Goal: Check status: Check status

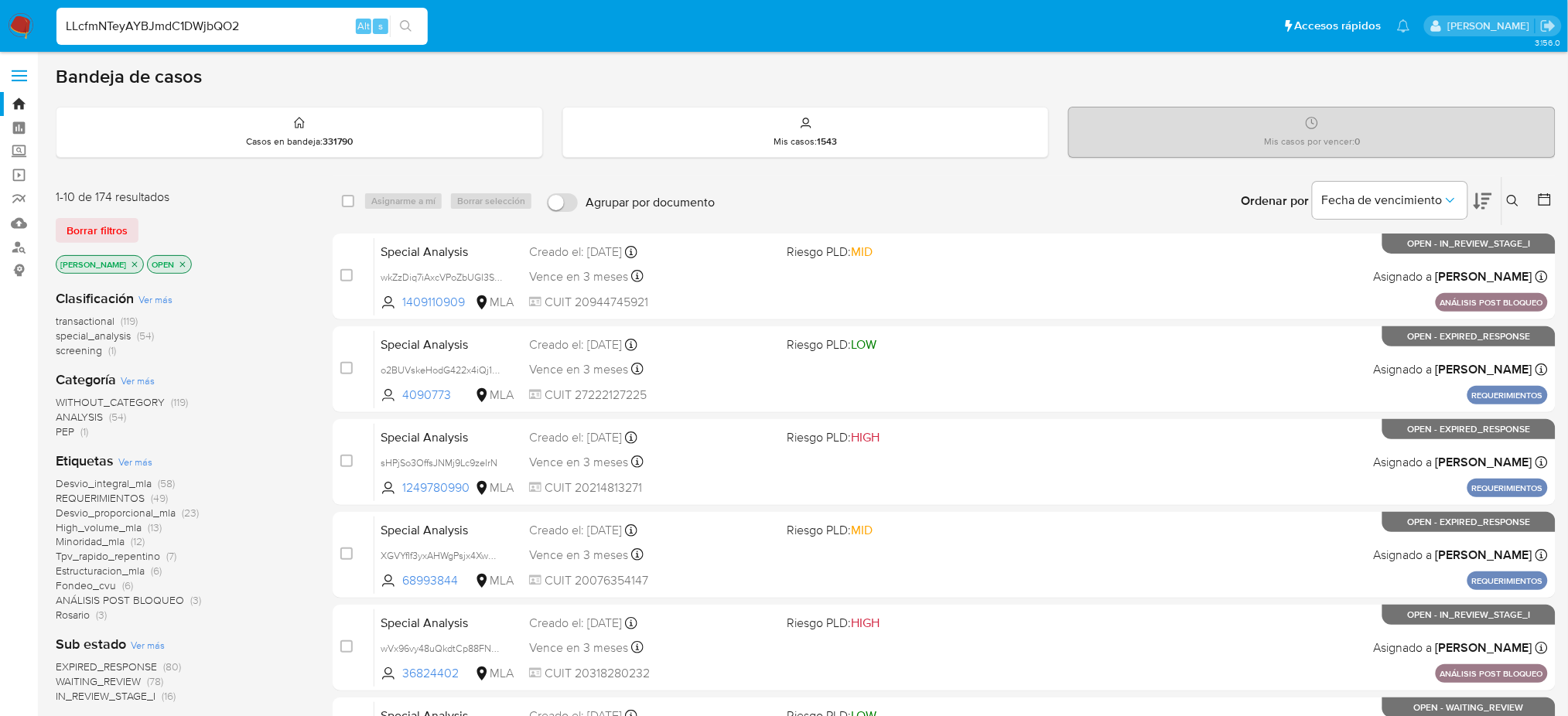
type input "LLcfmNTeyAYBJmdC1DWjbQO2"
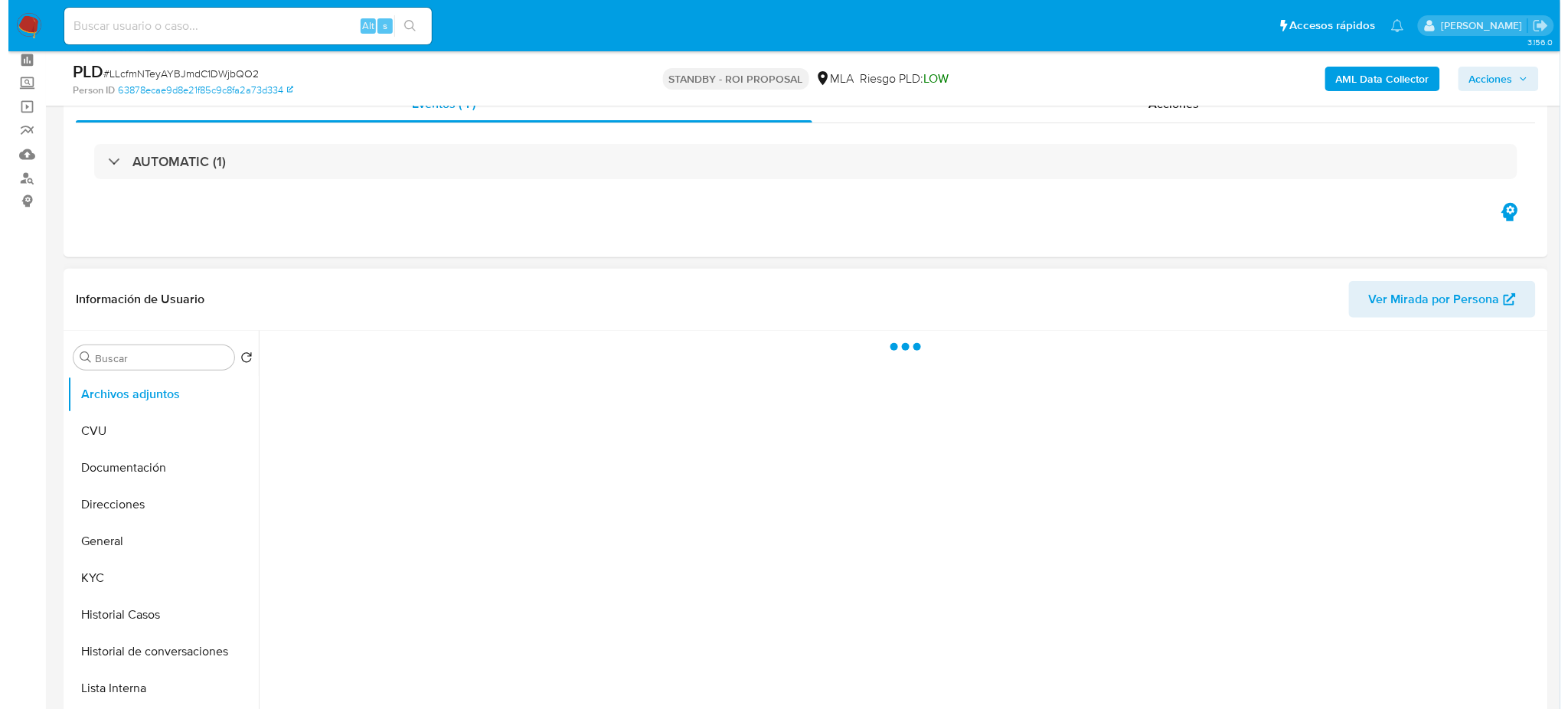
scroll to position [102, 0]
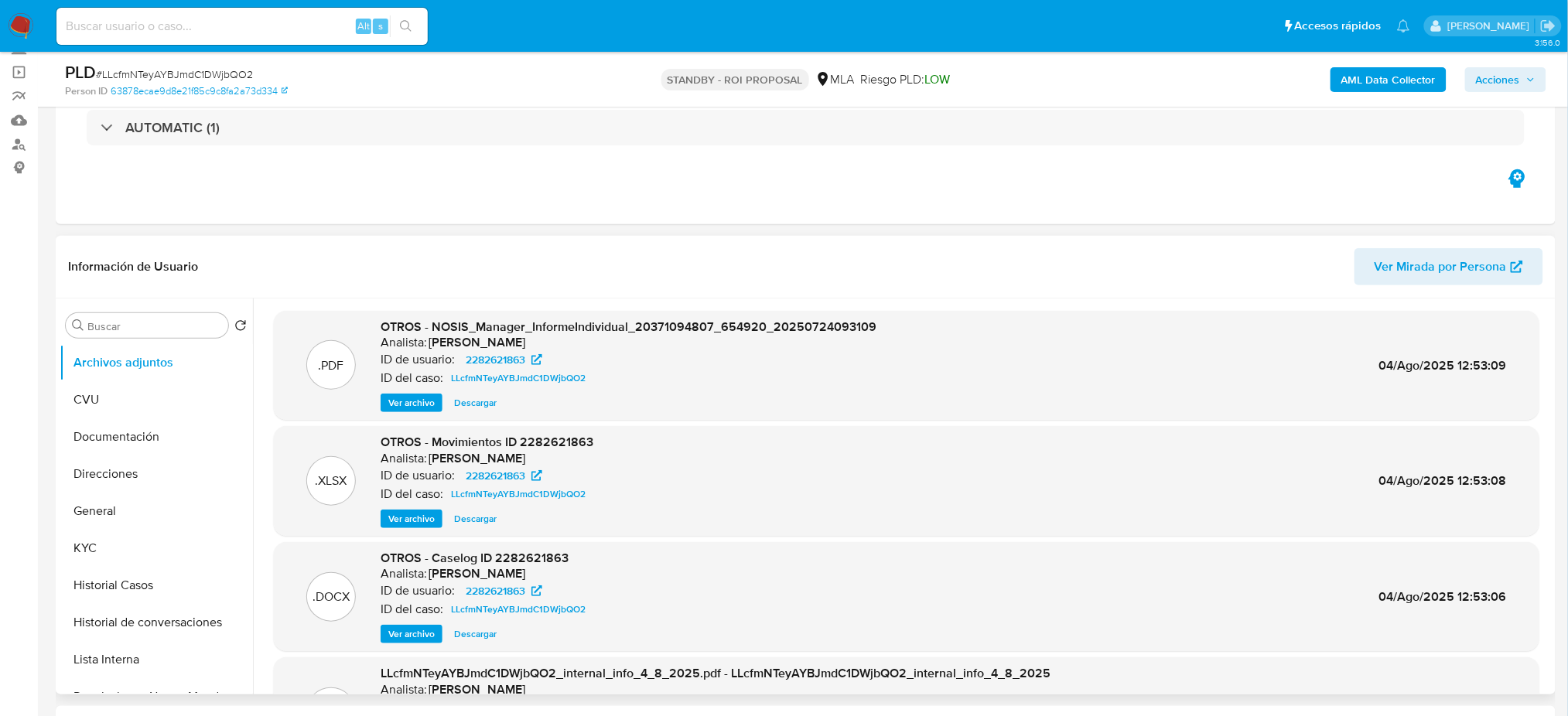
select select "10"
click at [388, 637] on span "Ver archivo" at bounding box center [411, 634] width 47 height 16
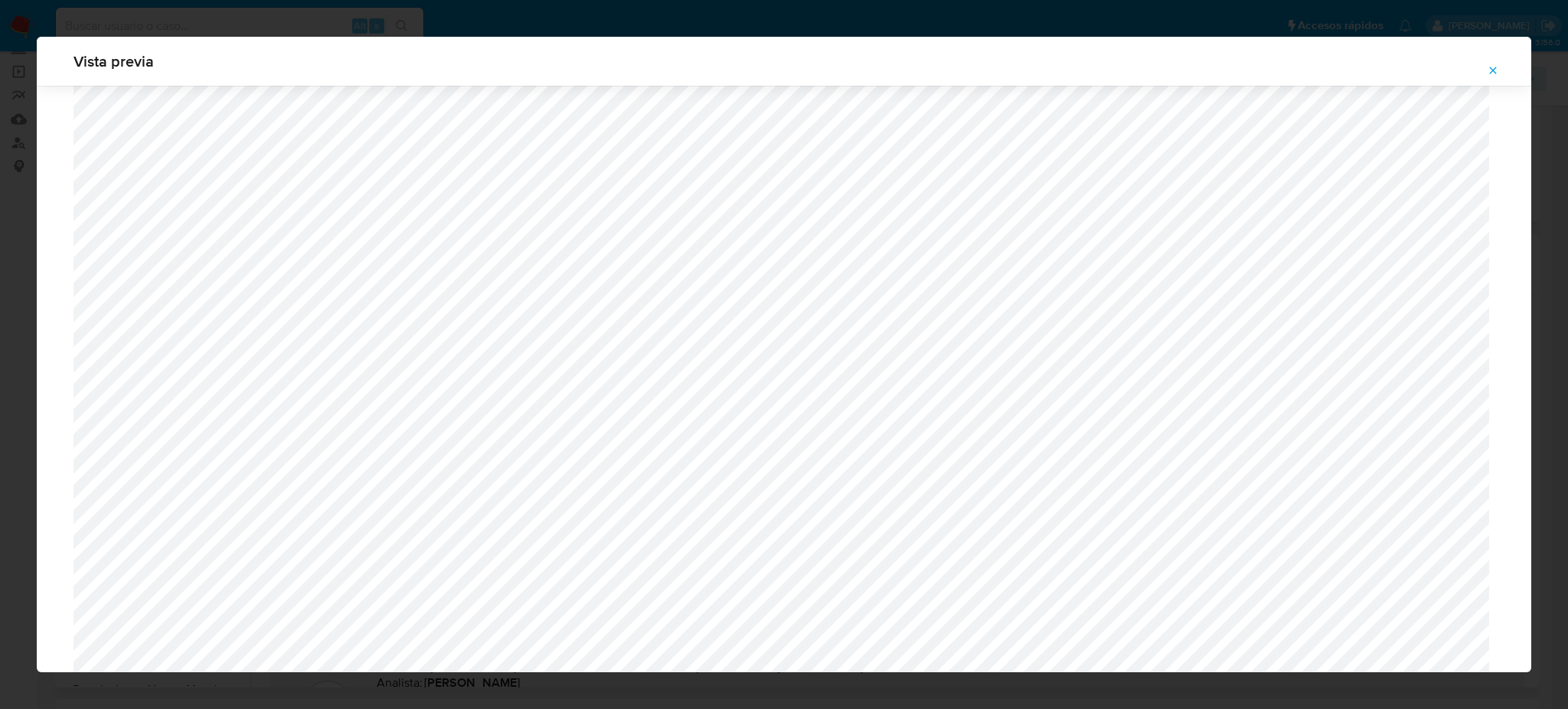
scroll to position [582, 0]
click at [1499, 63] on span "Attachment preview" at bounding box center [1493, 70] width 12 height 22
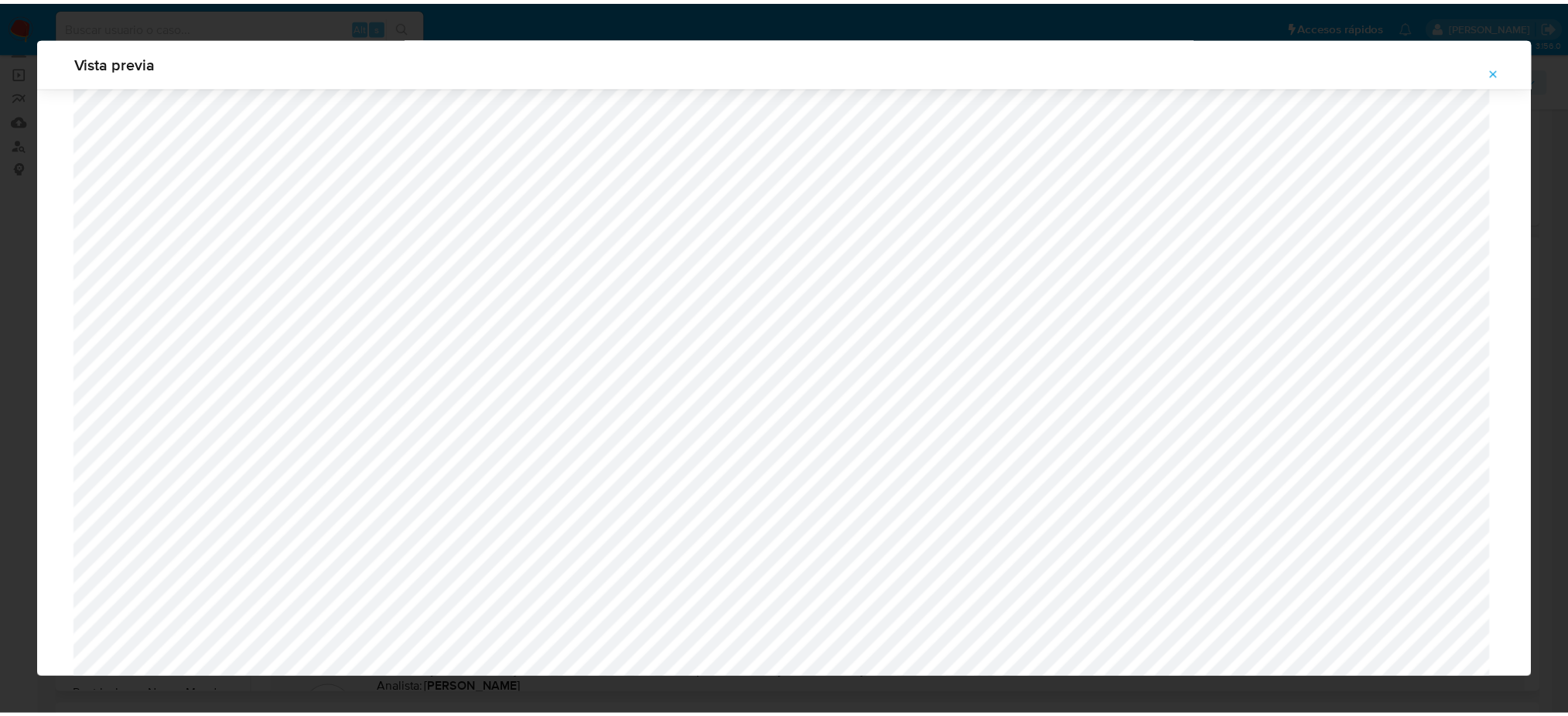
scroll to position [0, 0]
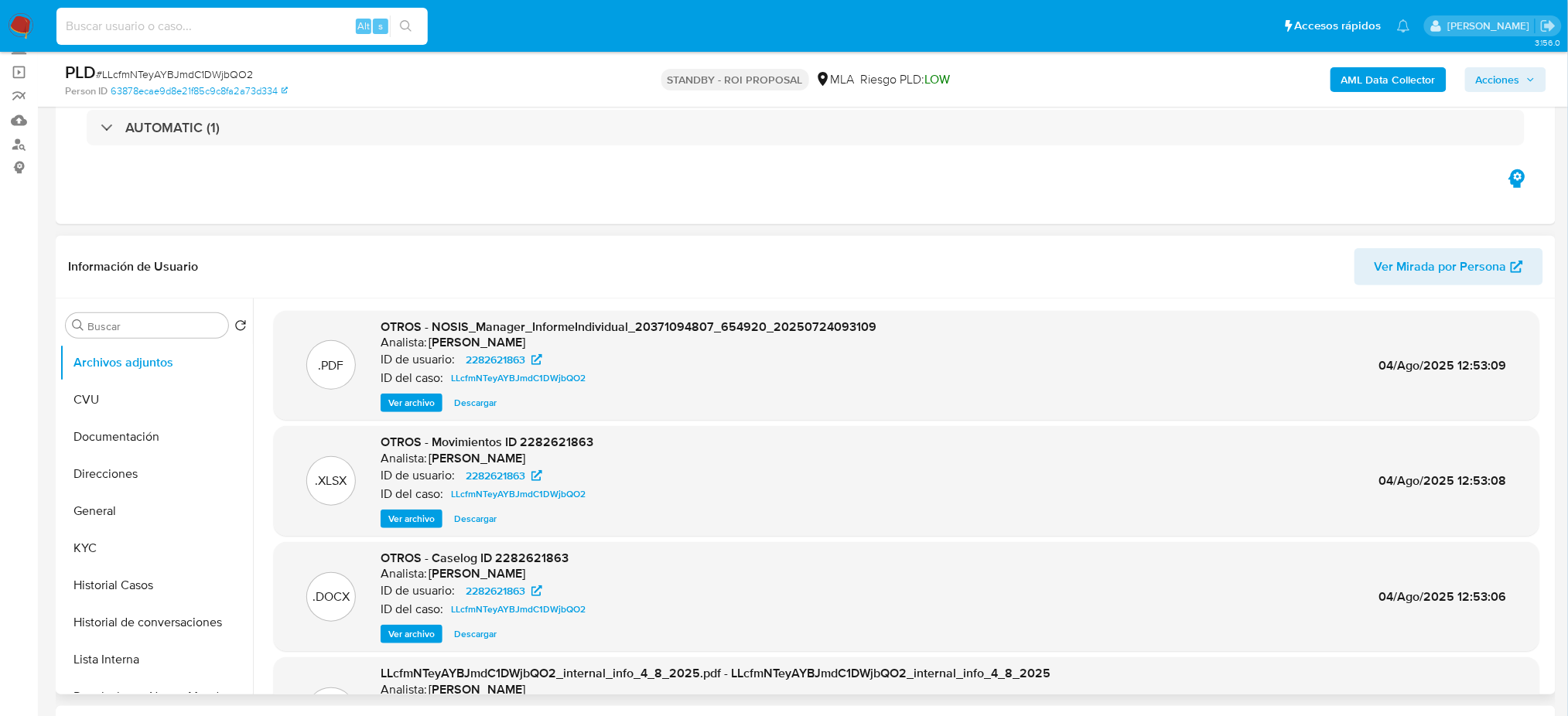
click at [231, 26] on input at bounding box center [242, 26] width 372 height 20
paste input "nUGhNJP4naSdEDwjSWBSGXdk"
type input "nUGhNJP4naSdEDwjSWBSGXdk"
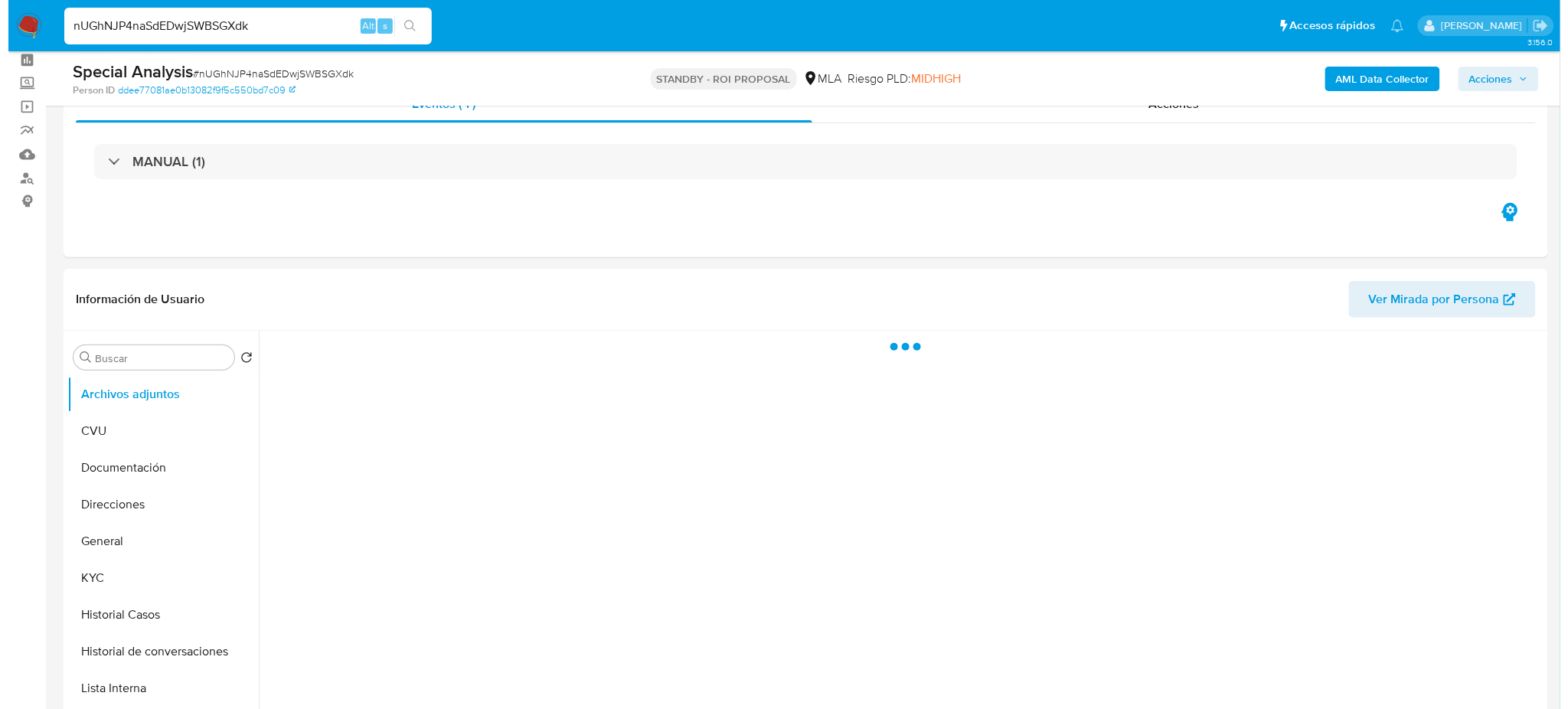
scroll to position [204, 0]
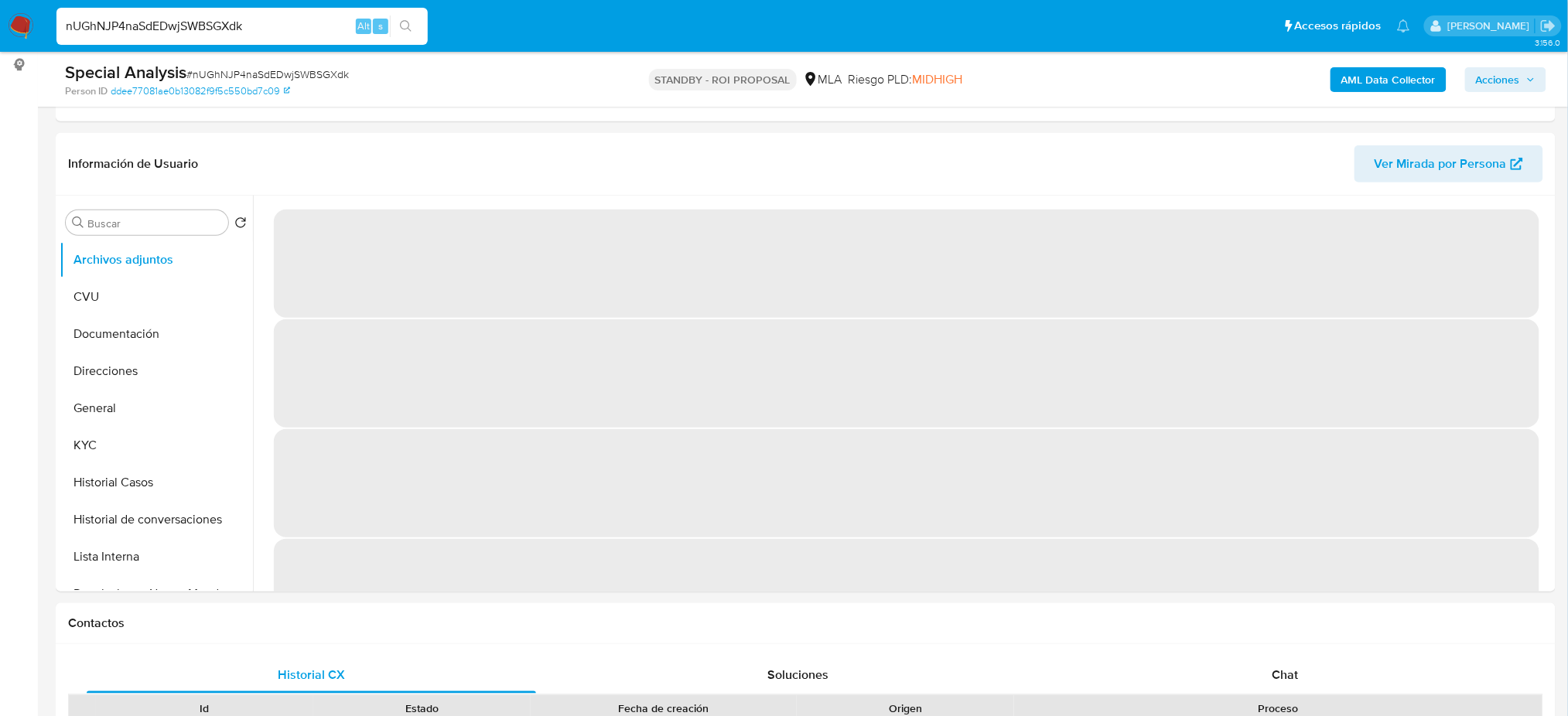
select select "10"
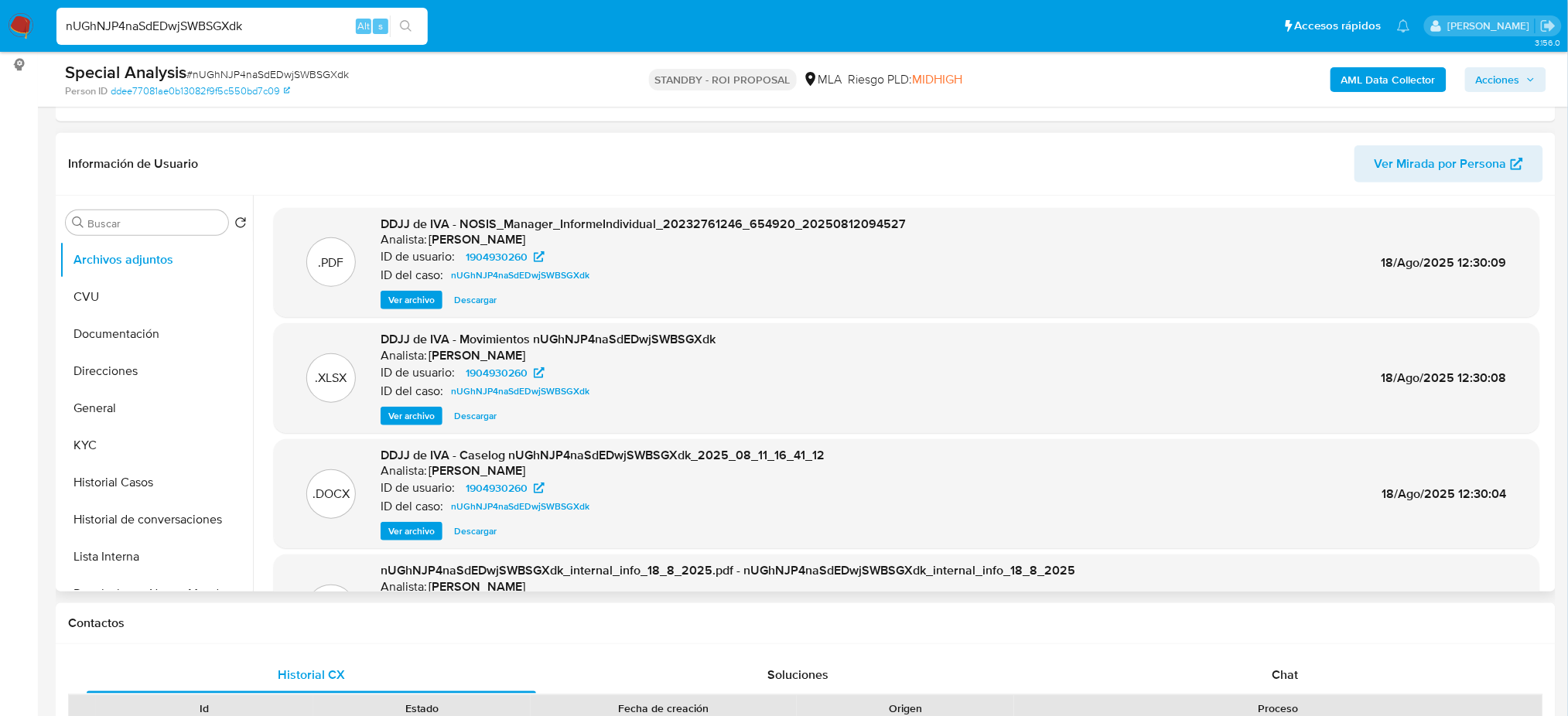
click at [409, 530] on span "Ver archivo" at bounding box center [411, 532] width 47 height 16
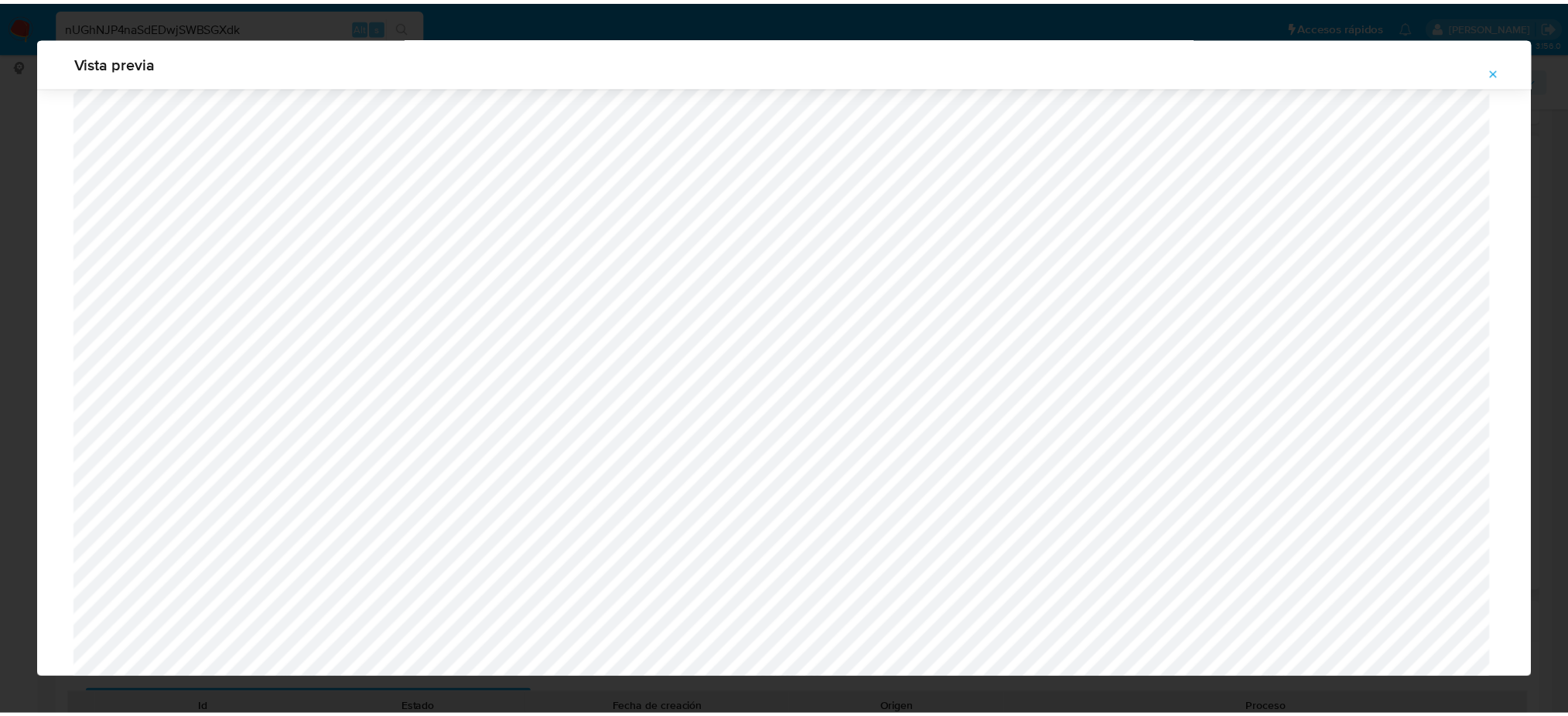
scroll to position [0, 0]
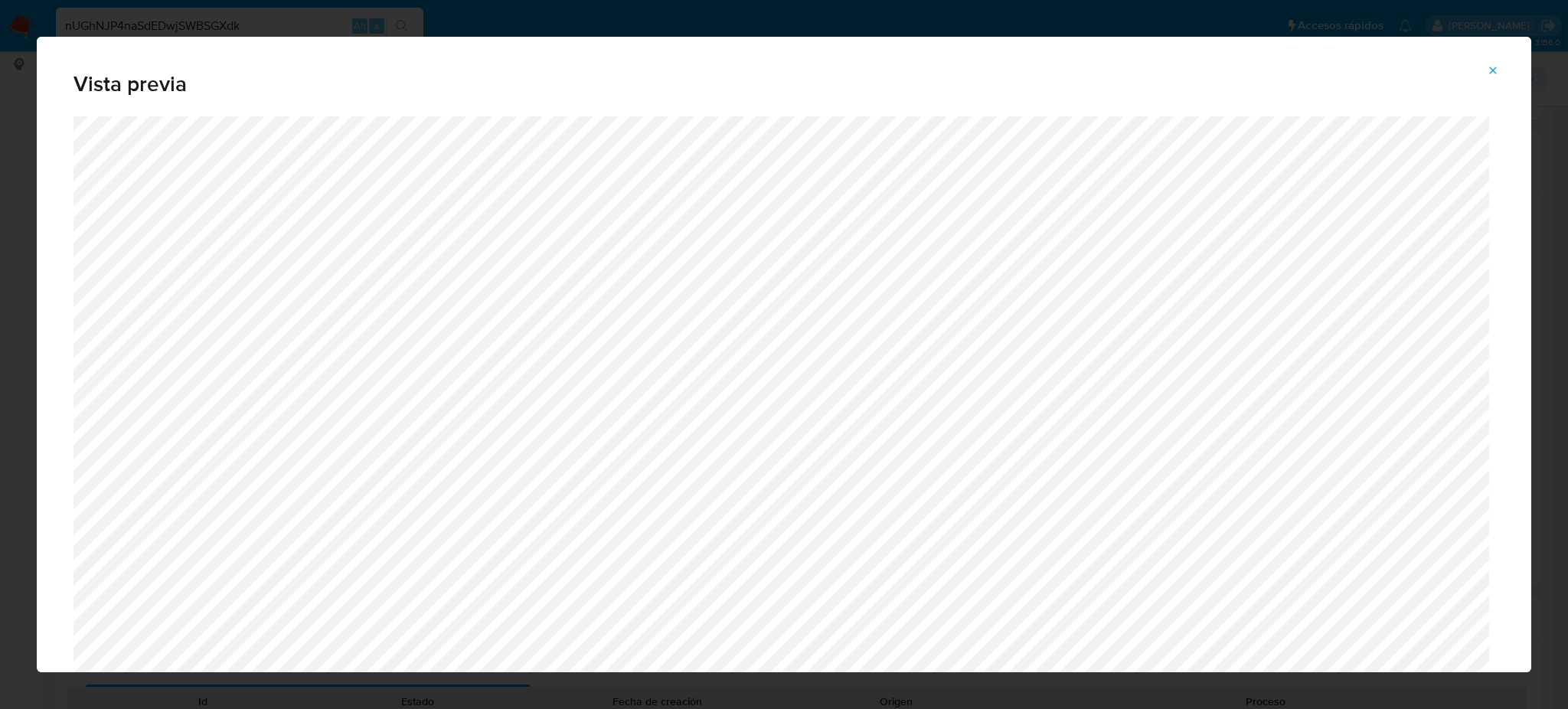
click at [1485, 66] on button "Attachment preview" at bounding box center [1493, 71] width 34 height 24
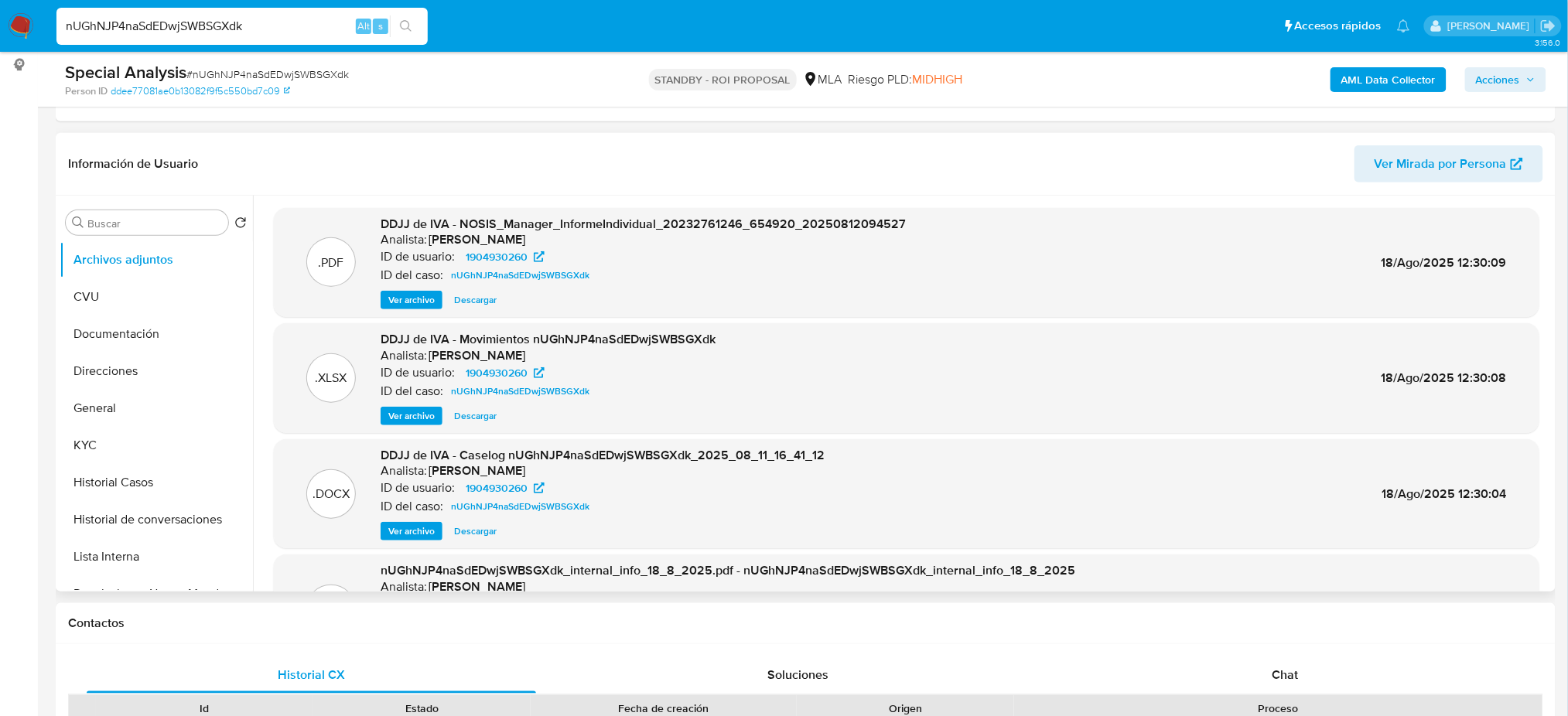
click at [257, 34] on div "nUGhNJP4naSdEDwjSWBSGXdk Alt s" at bounding box center [242, 26] width 372 height 37
drag, startPoint x: 262, startPoint y: 28, endPoint x: 0, endPoint y: 41, distance: 262.3
click at [0, 41] on nav "Pausado Ver notificaciones nUGhNJP4naSdEDwjSWBSGXdk Alt s Accesos rápidos Presi…" at bounding box center [784, 26] width 1568 height 52
paste input "jOsMP7ESkk4lM1SCYeJKVZAo"
type input "jOsMP7ESkk4lM1SCYeJKVZAo"
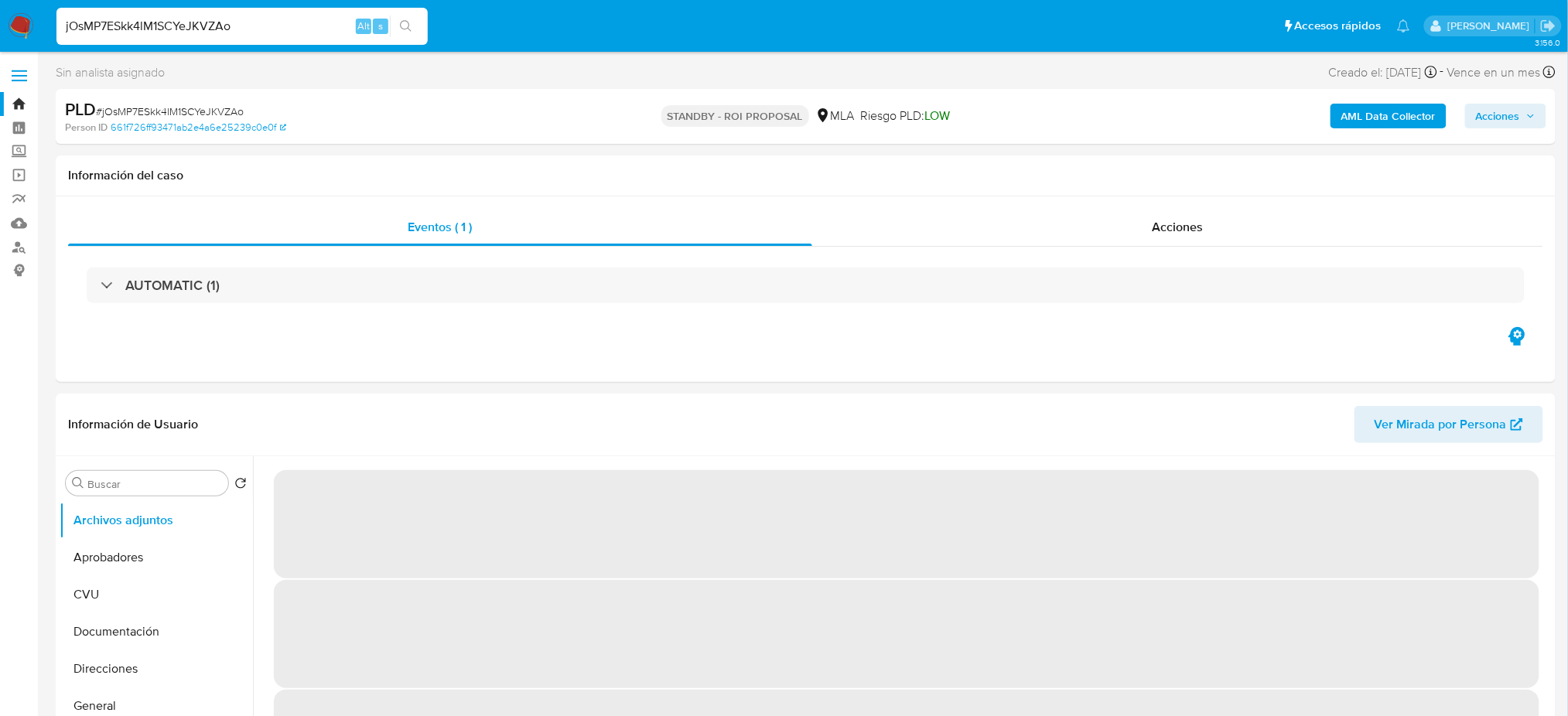
select select "10"
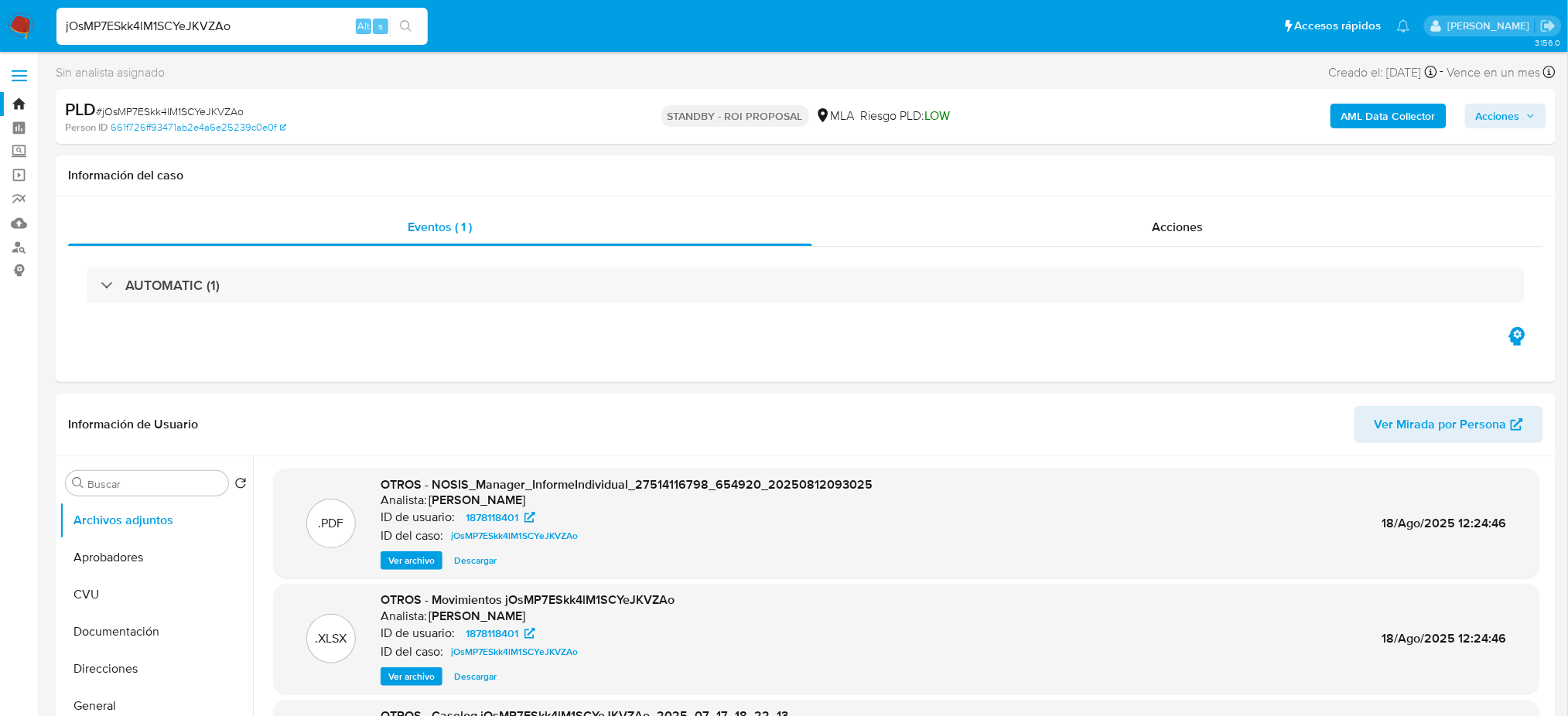
drag, startPoint x: 239, startPoint y: 32, endPoint x: 0, endPoint y: 38, distance: 239.1
click at [0, 38] on nav "Pausado Ver notificaciones jOsMP7ESkk4lM1SCYeJKVZAo Alt s Accesos rápidos Presi…" at bounding box center [784, 26] width 1568 height 52
paste input "s1Eg8HrOfCkB0EnGkeFc7fw9"
type input "s1Eg8HrOfCkB0EnGkeFc7fw9"
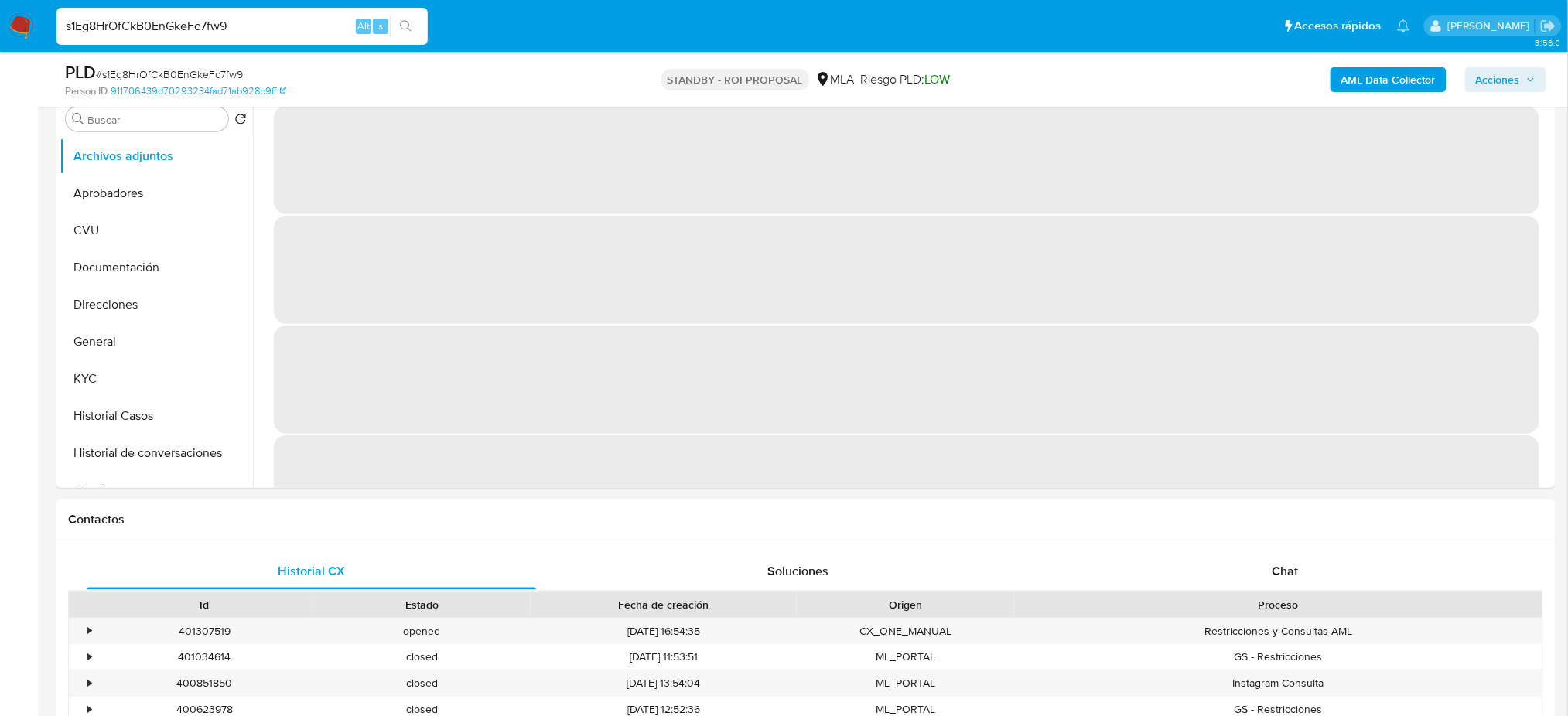
select select "10"
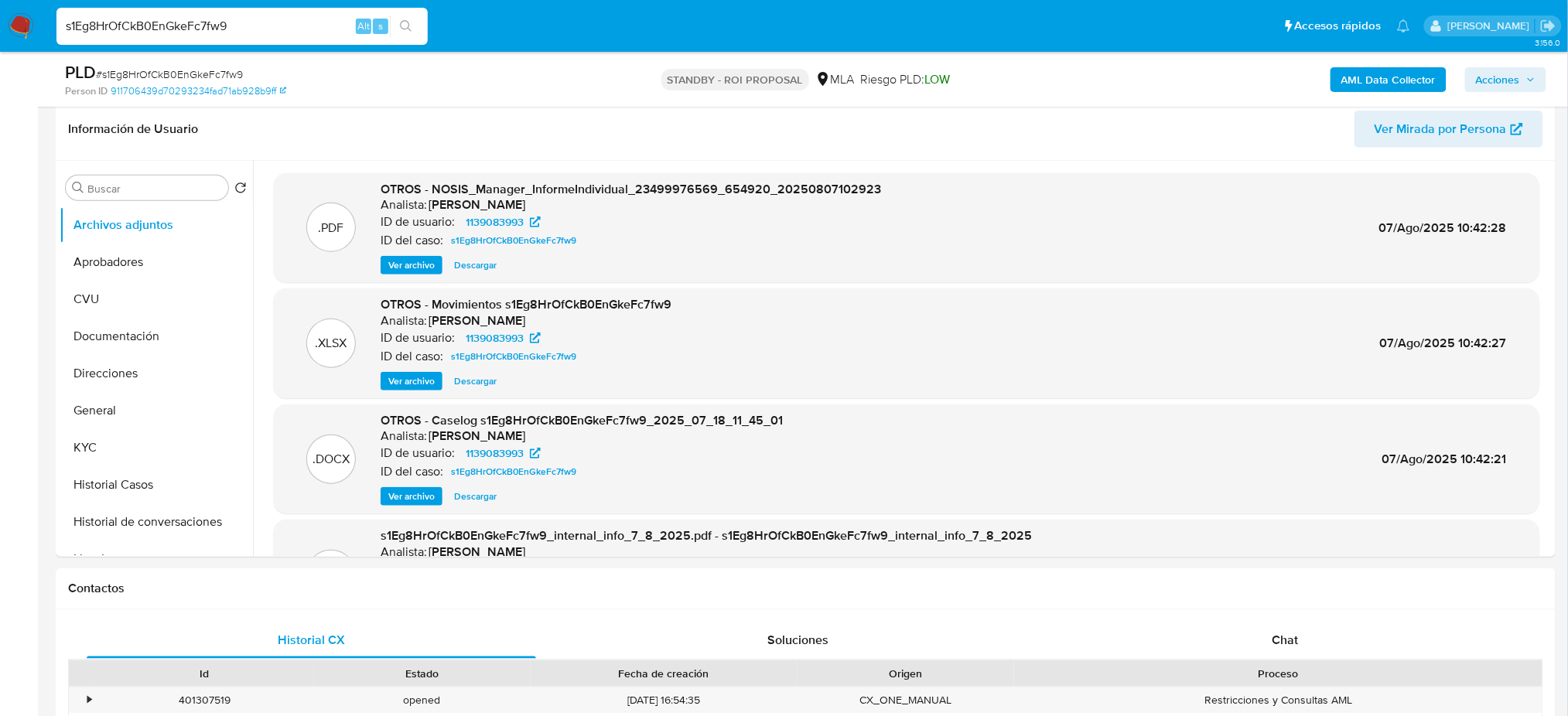
scroll to position [206, 0]
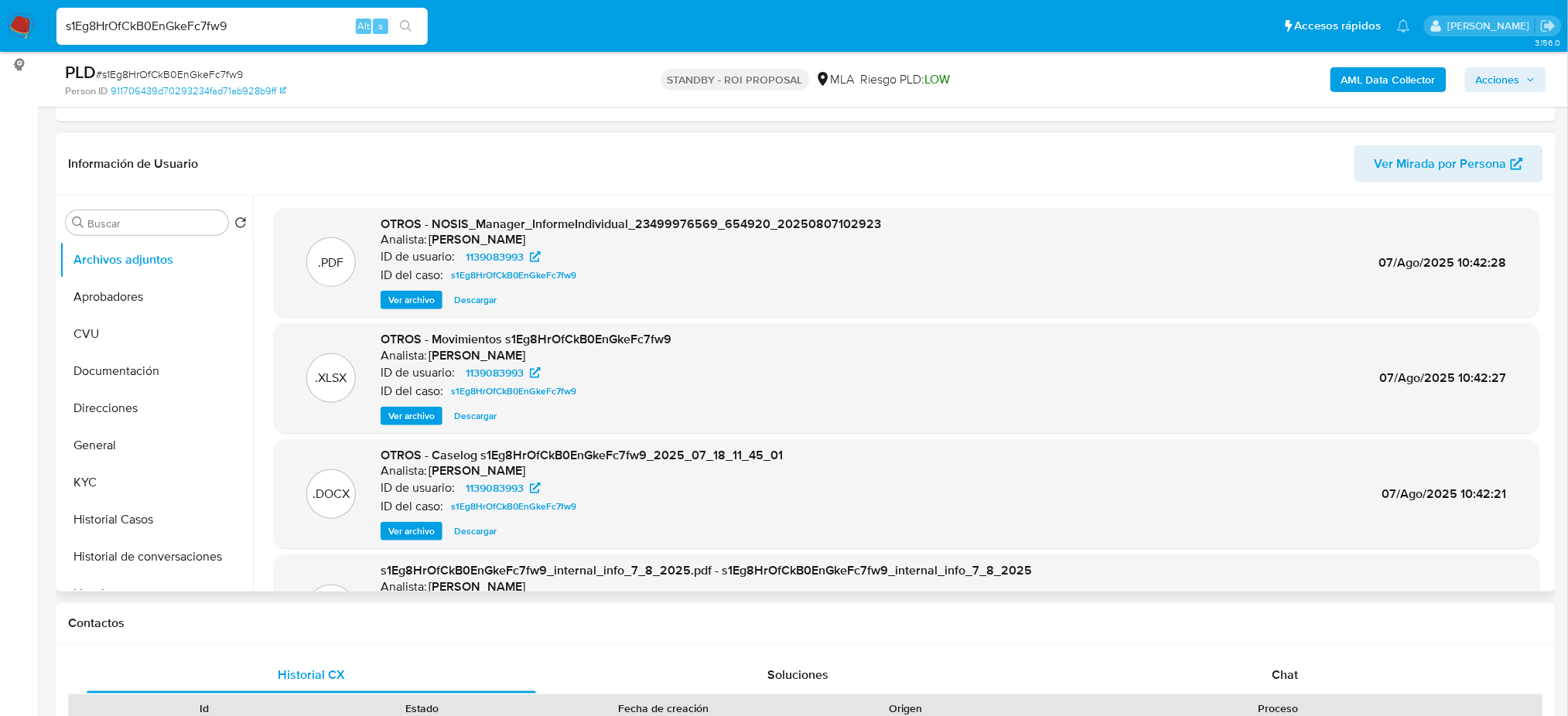
click at [389, 538] on span "Ver archivo" at bounding box center [411, 532] width 47 height 16
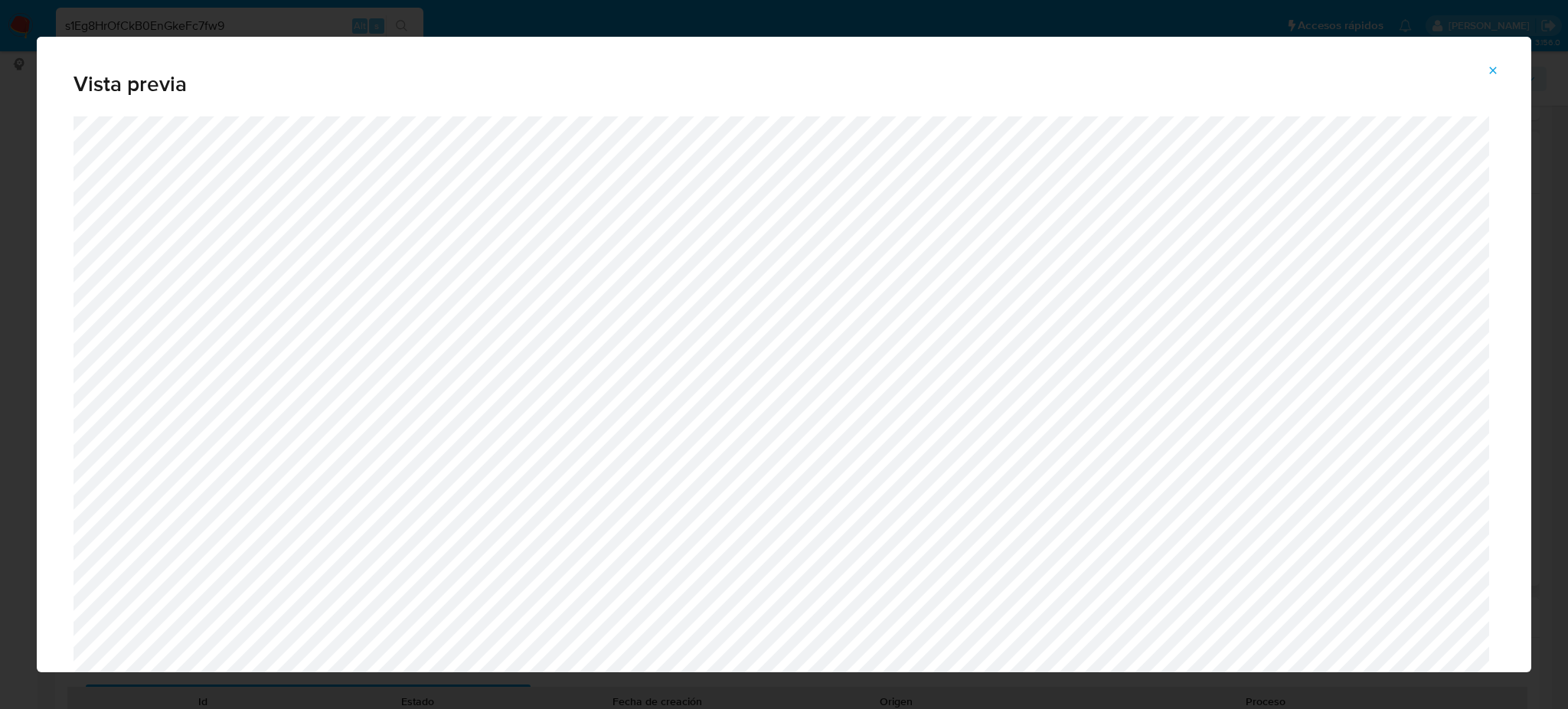
click at [1493, 68] on icon "Attachment preview" at bounding box center [1493, 71] width 12 height 12
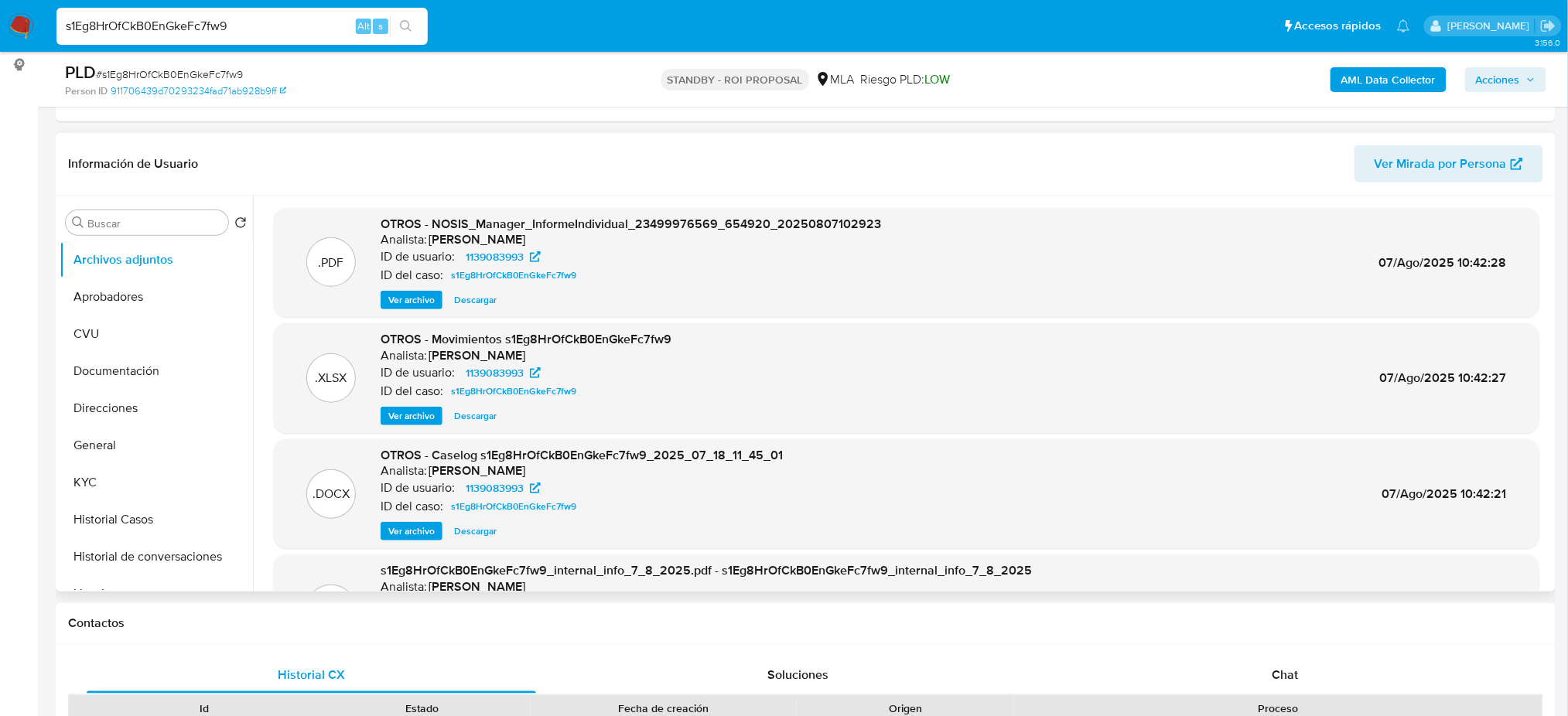
drag, startPoint x: 270, startPoint y: 29, endPoint x: 0, endPoint y: 19, distance: 270.2
click at [0, 19] on nav "Pausado Ver notificaciones s1Eg8HrOfCkB0EnGkeFc7fw9 Alt s Accesos rápidos Presi…" at bounding box center [784, 26] width 1568 height 52
paste input "n0Fl9kAoyuSmBJFgaQDmKl45"
type input "n0Fl9kAoyuSmBJFgaQDmKl45"
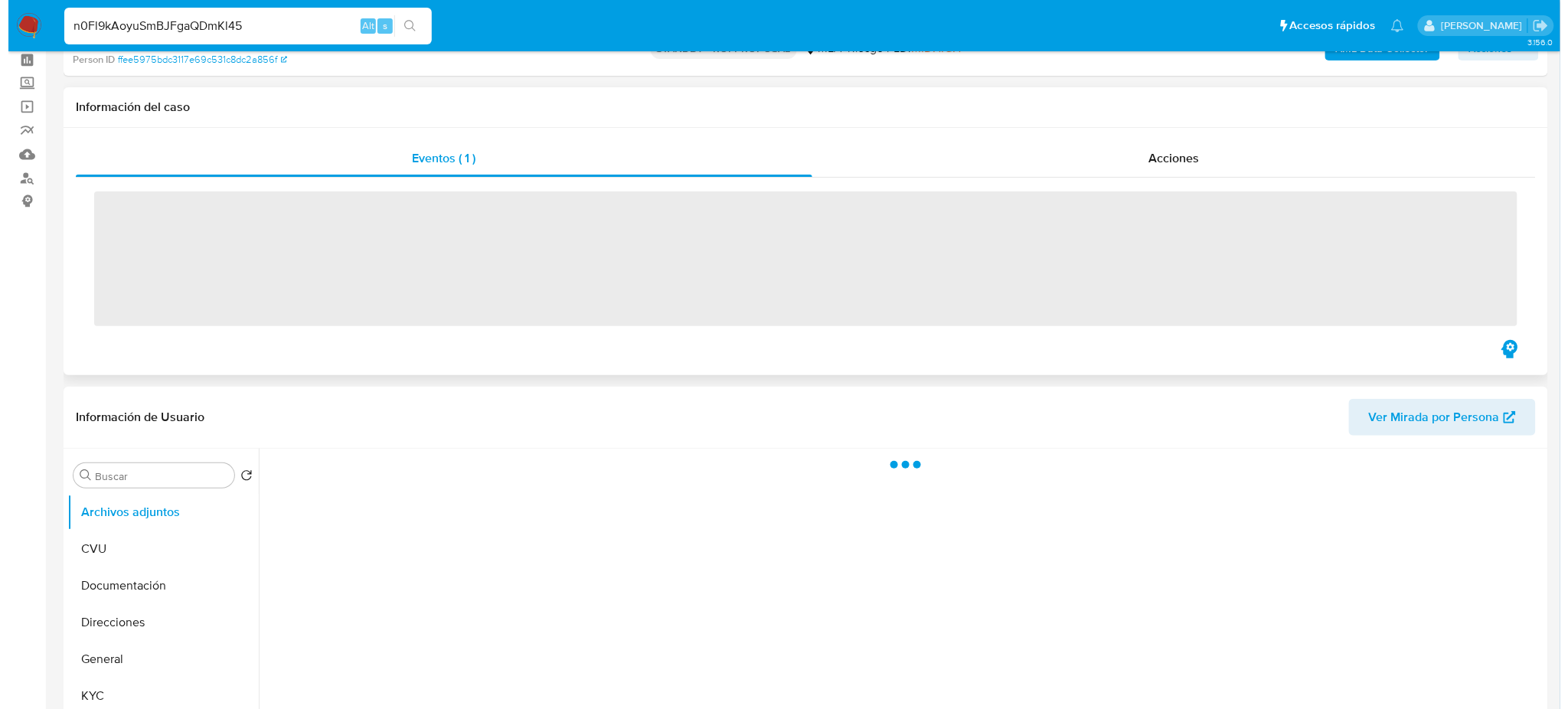
scroll to position [102, 0]
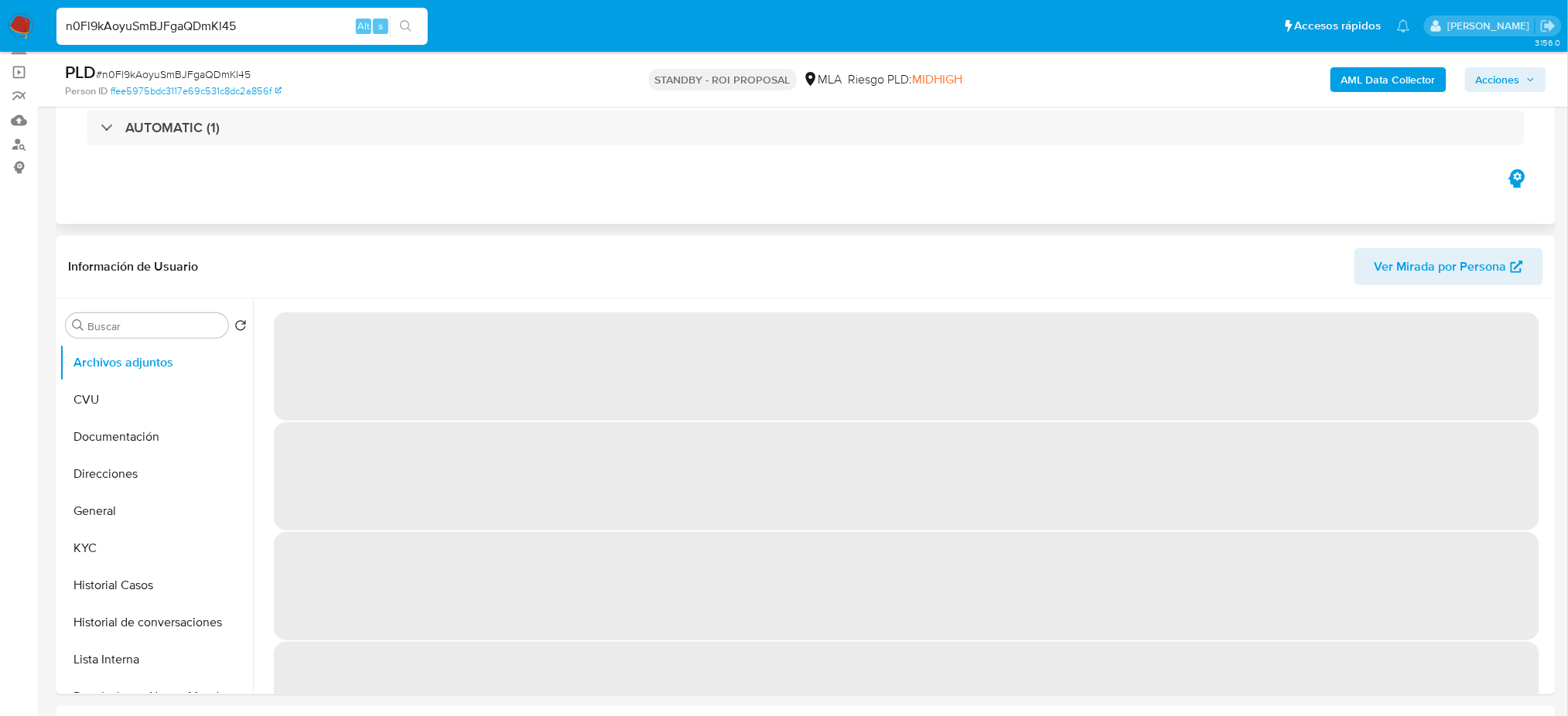
select select "10"
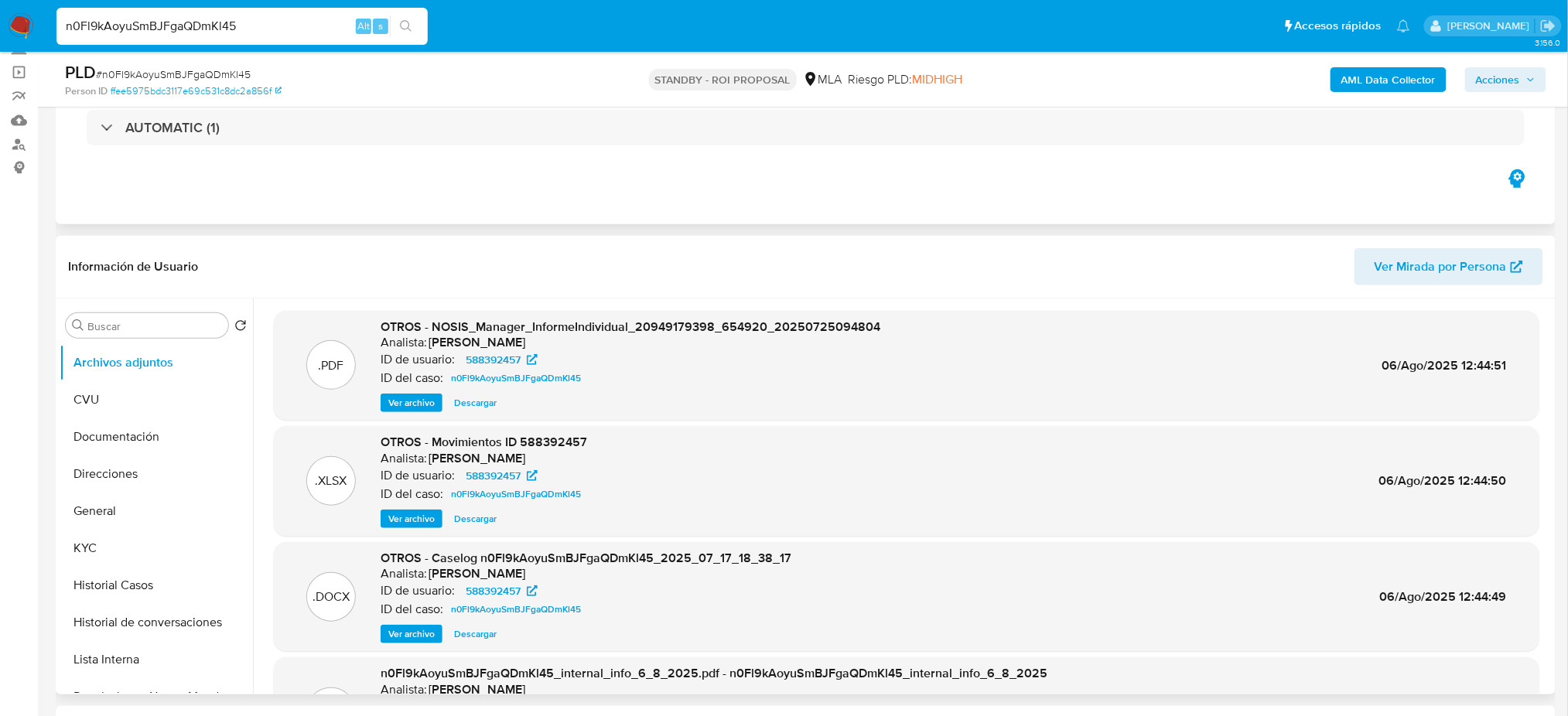
click at [401, 631] on span "Ver archivo" at bounding box center [411, 634] width 47 height 16
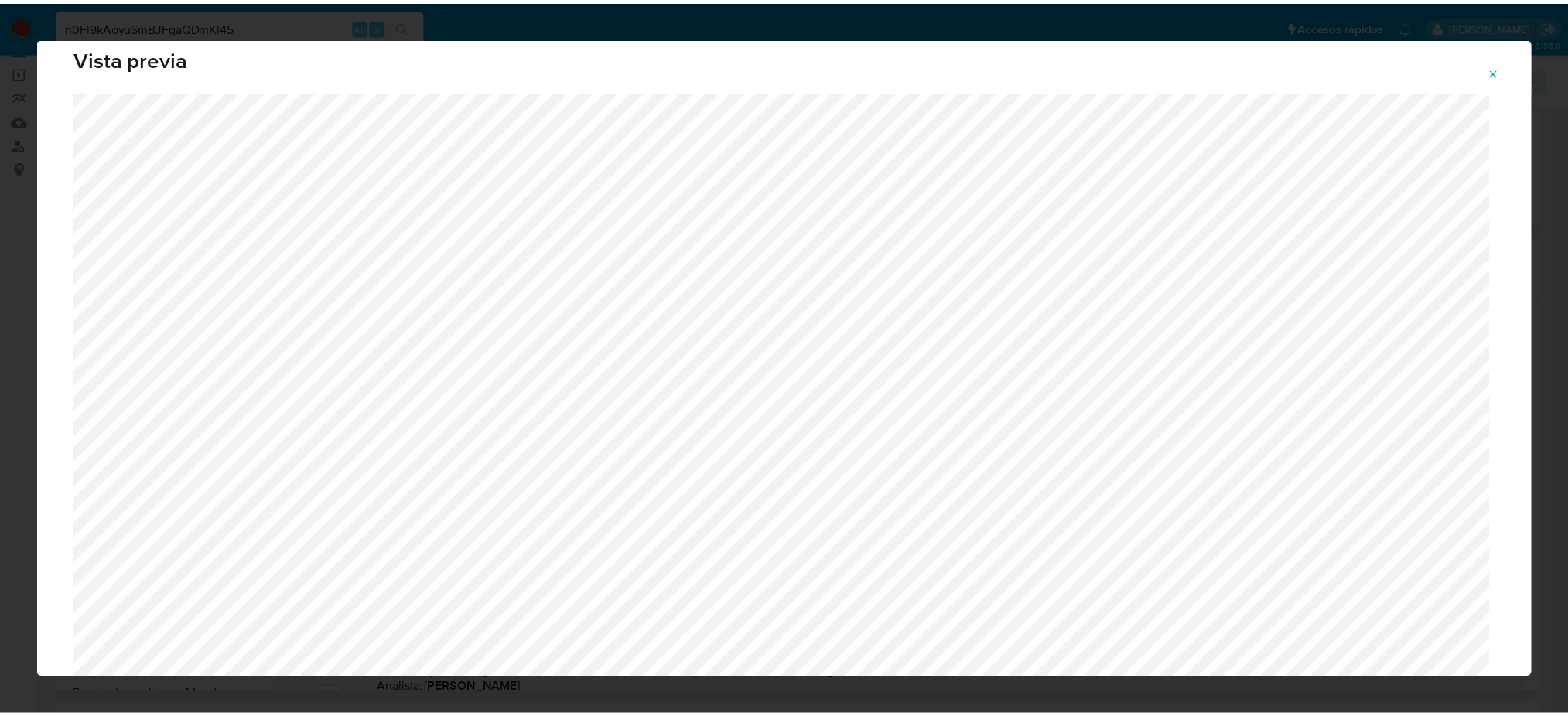
scroll to position [0, 0]
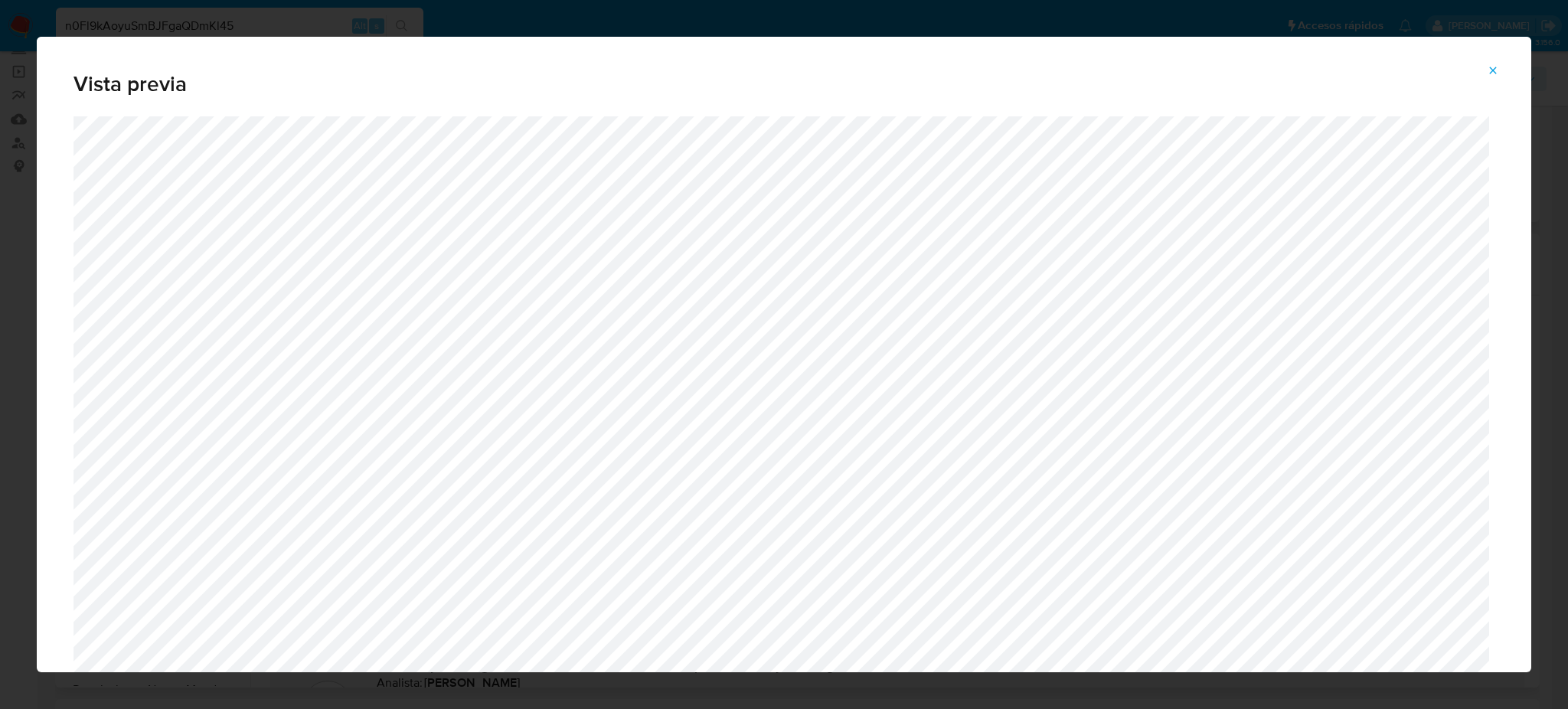
click at [1488, 68] on icon "Attachment preview" at bounding box center [1493, 71] width 12 height 12
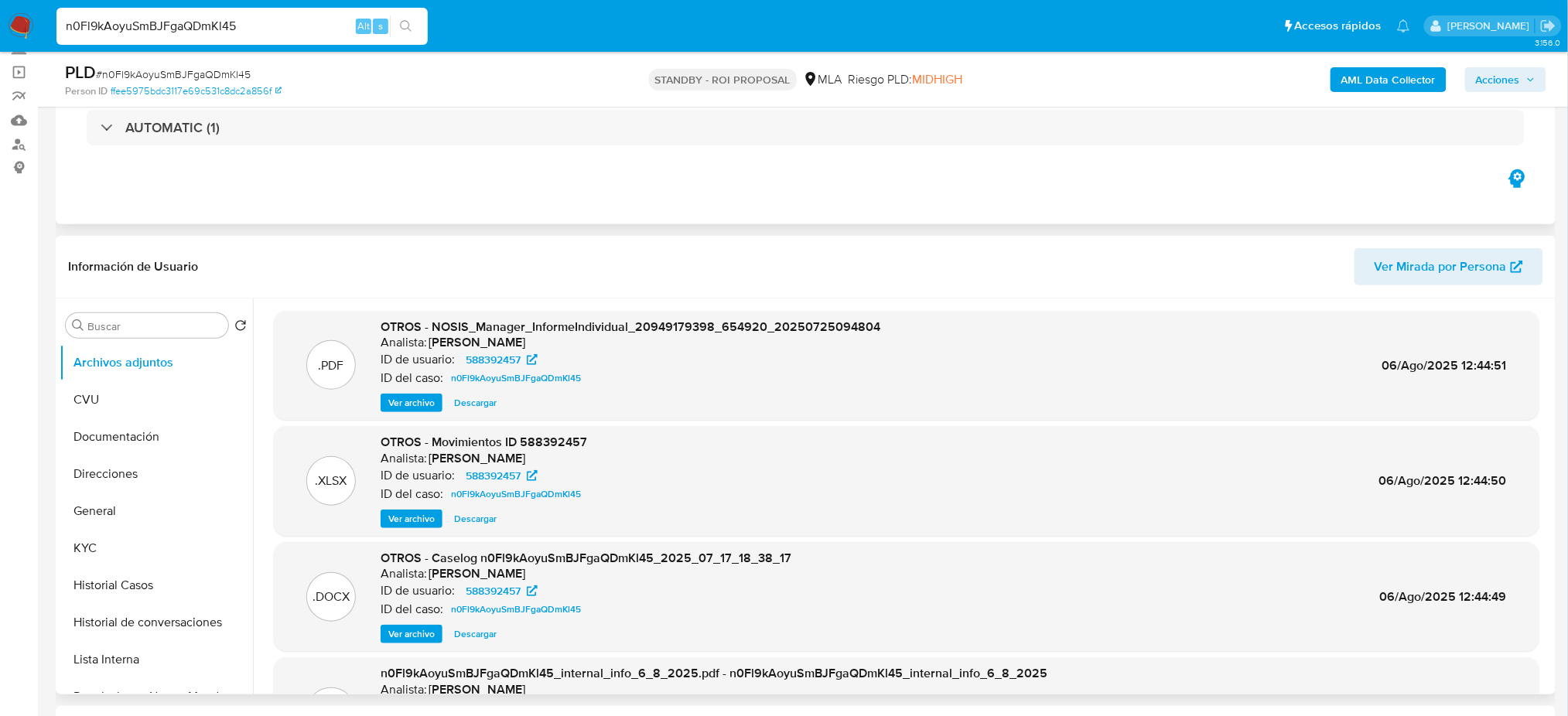
drag, startPoint x: 262, startPoint y: 24, endPoint x: 0, endPoint y: 48, distance: 263.1
click at [0, 48] on nav "Pausado Ver notificaciones n0Fl9kAoyuSmBJFgaQDmKl45 Alt s Accesos rápidos Presi…" at bounding box center [784, 26] width 1568 height 52
paste input "LmrMOTPogI8vsFB9hklnt0AP"
type input "LmrMOTPogI8vsFB9hklnt0AP"
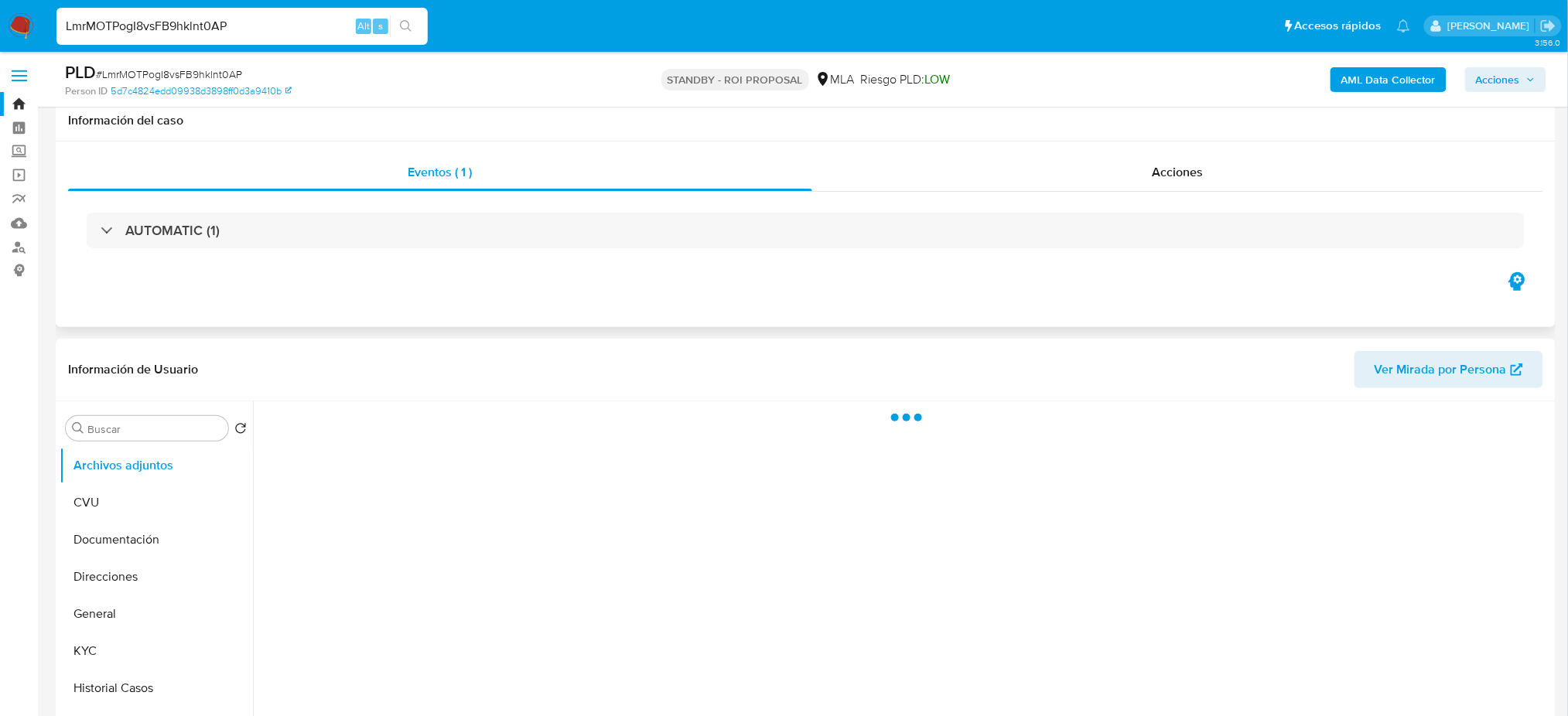
scroll to position [103, 0]
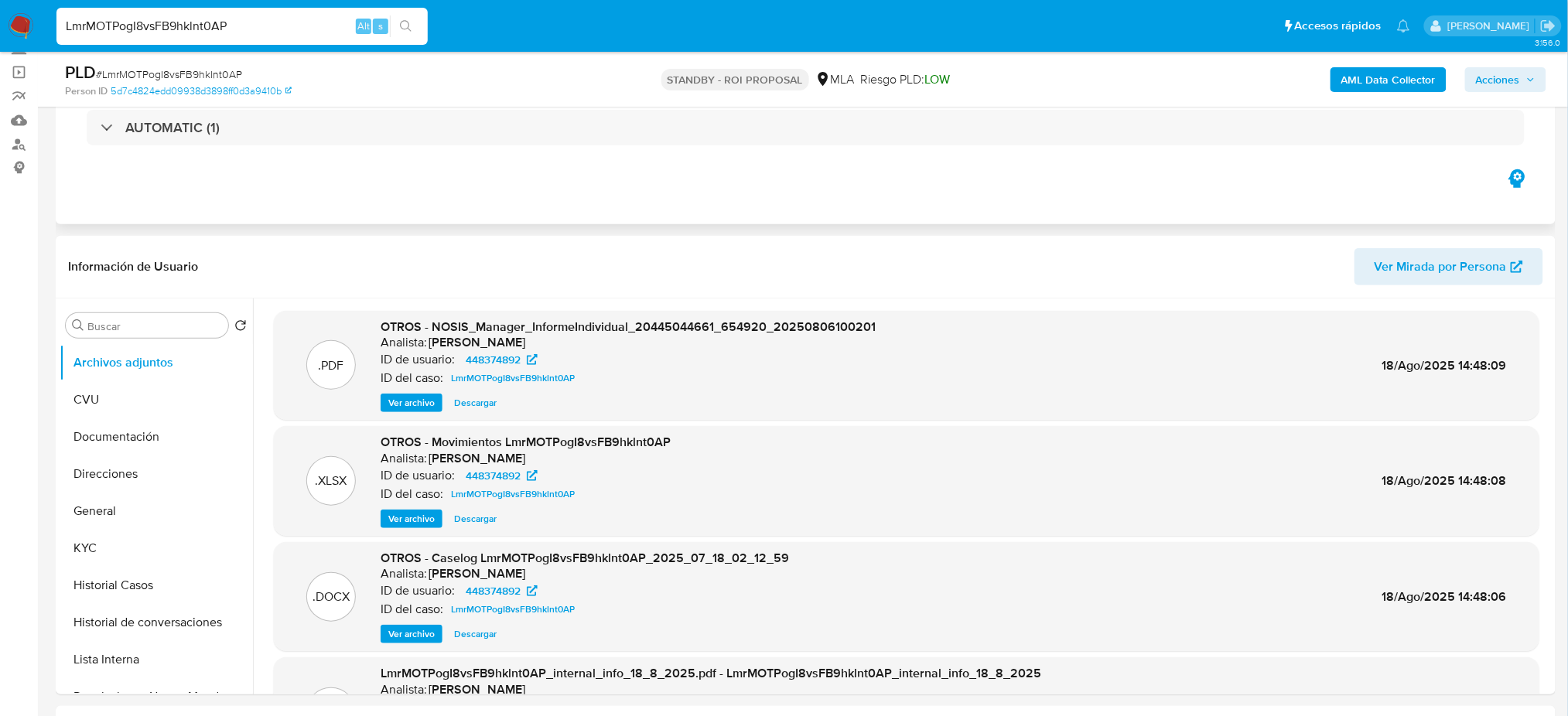
select select "10"
click at [400, 639] on span "Ver archivo" at bounding box center [411, 634] width 47 height 16
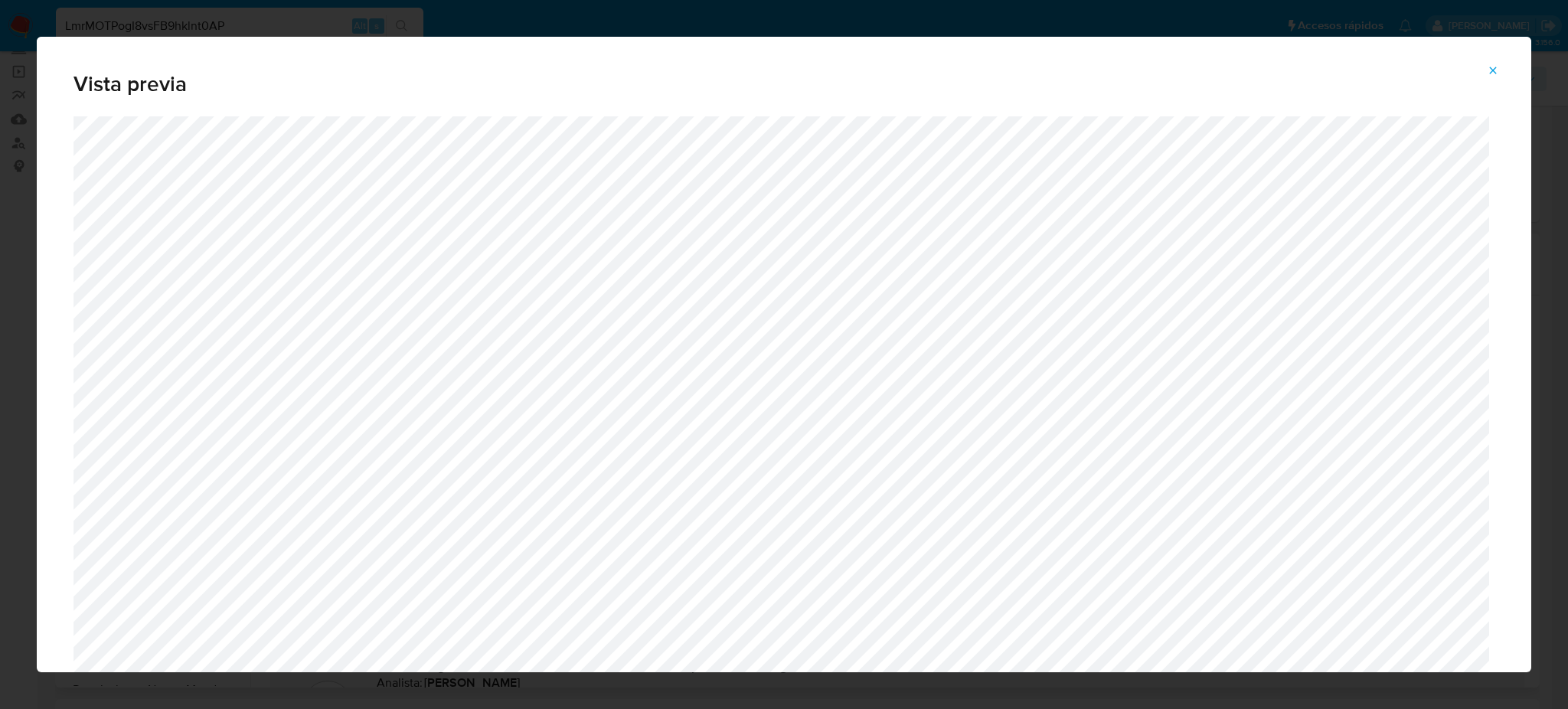
click at [291, 21] on div "Vista previa" at bounding box center [784, 354] width 1568 height 709
click at [1493, 67] on icon "Attachment preview" at bounding box center [1493, 71] width 12 height 12
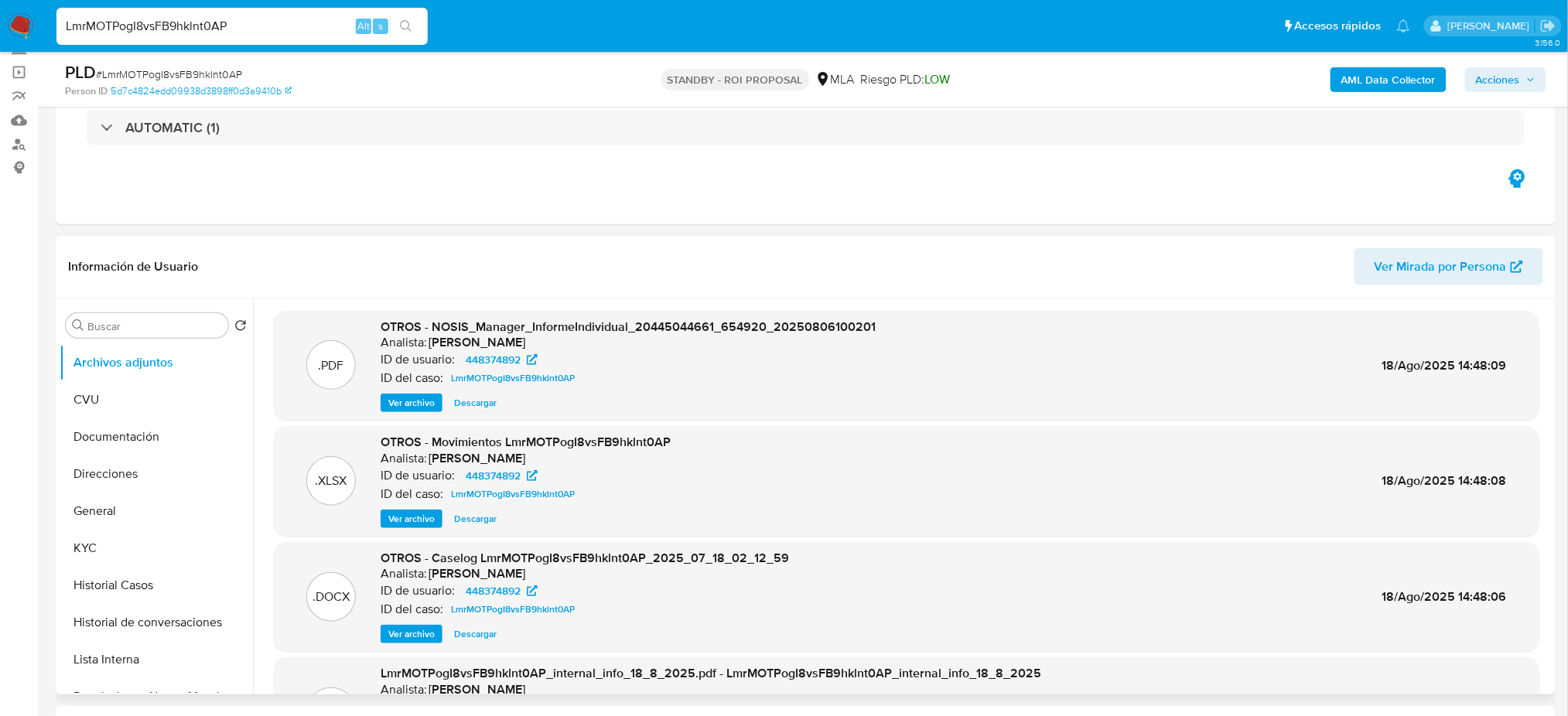
drag, startPoint x: 251, startPoint y: 26, endPoint x: 0, endPoint y: 24, distance: 251.0
click at [0, 24] on nav "Pausado Ver notificaciones LmrMOTPogI8vsFB9hklnt0AP Alt s Accesos rápidos Presi…" at bounding box center [784, 26] width 1568 height 52
paste input "9nozTF3XmQG66c95rLNummUW"
type input "9nozTF3XmQG66c95rLNummUW"
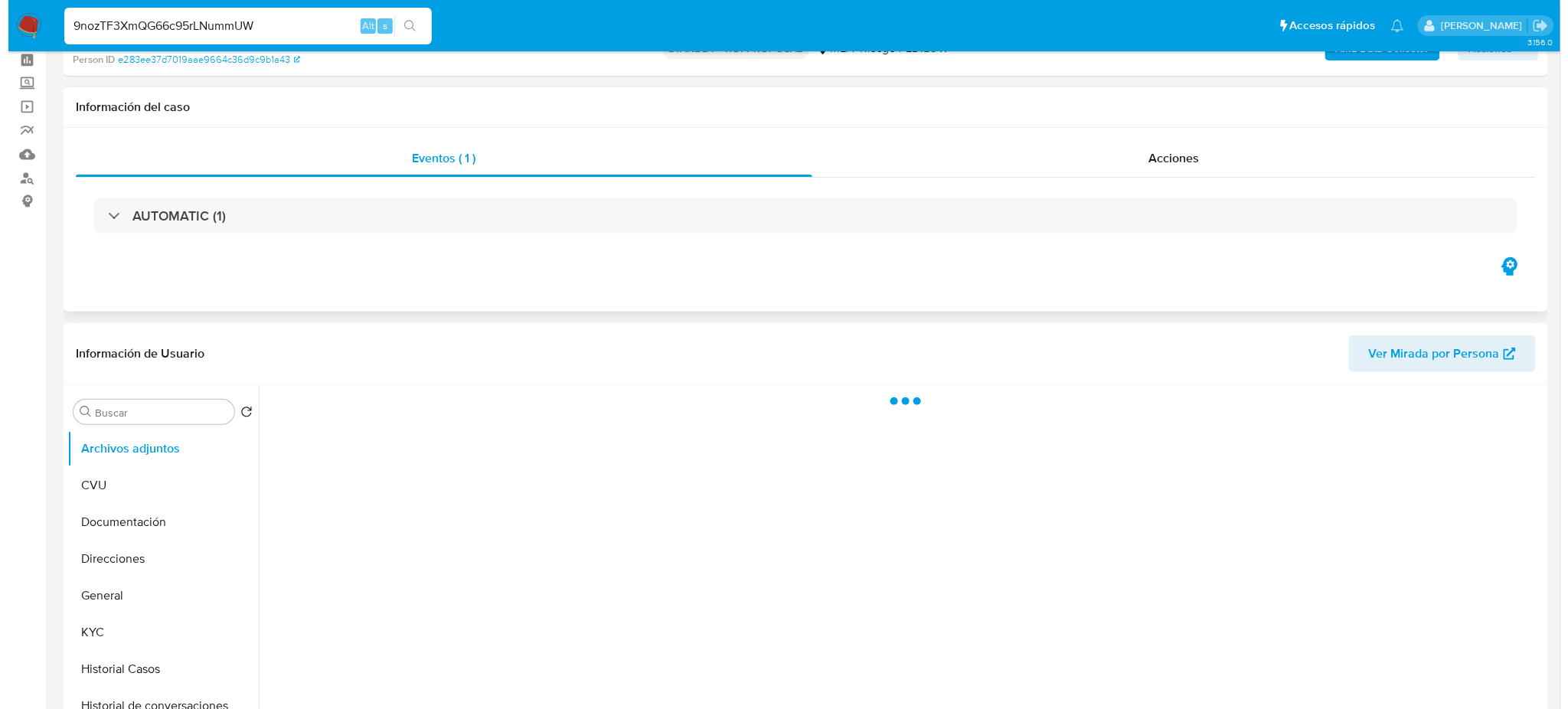
scroll to position [102, 0]
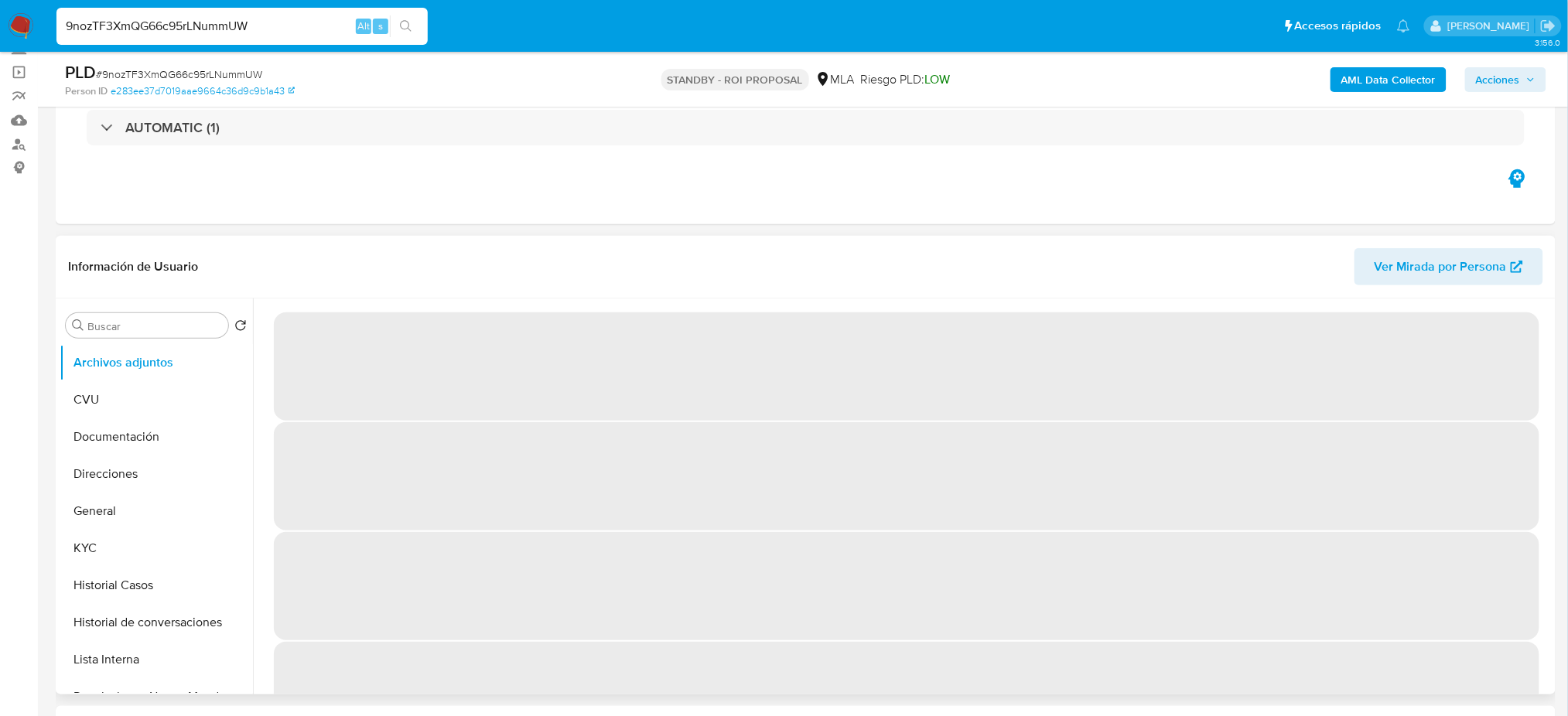
select select "10"
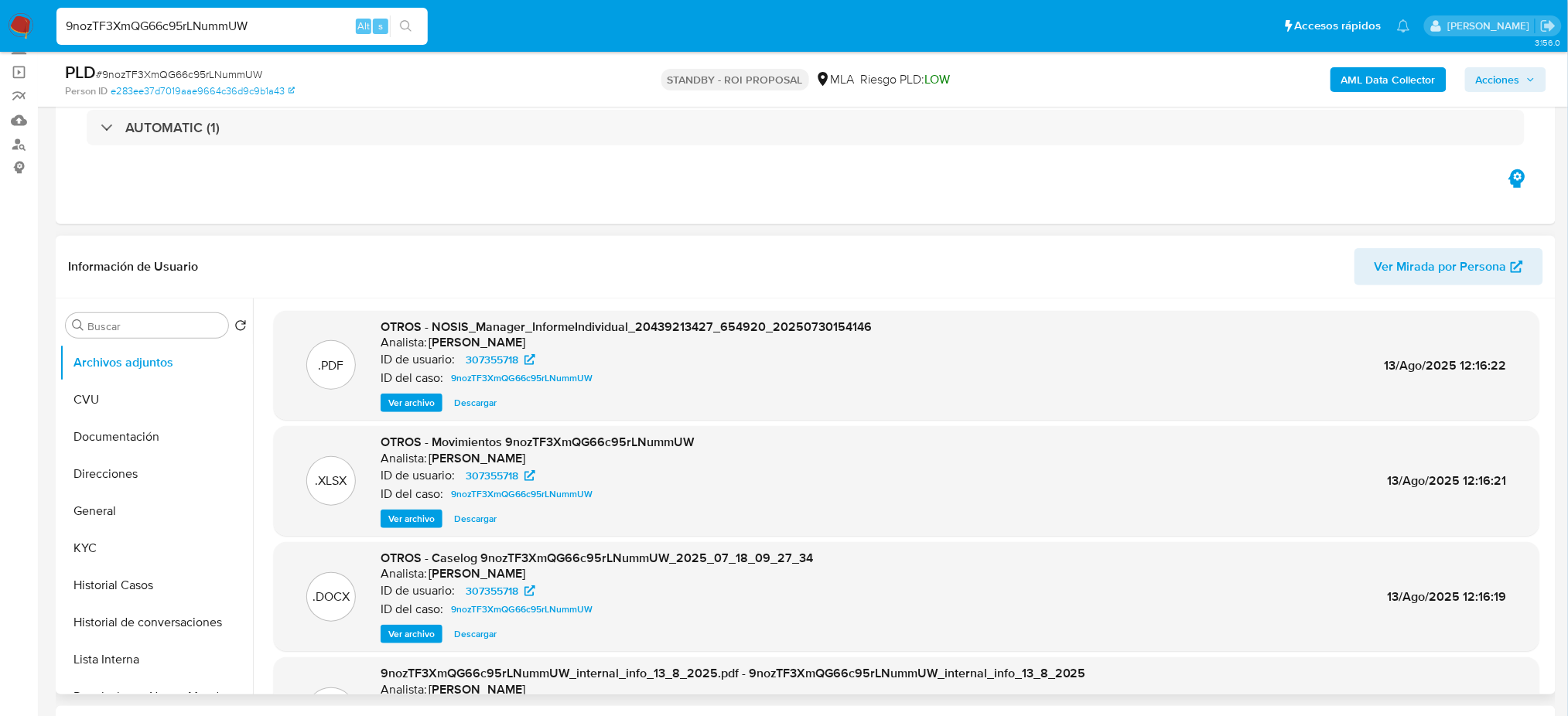
click at [403, 632] on span "Ver archivo" at bounding box center [411, 634] width 47 height 16
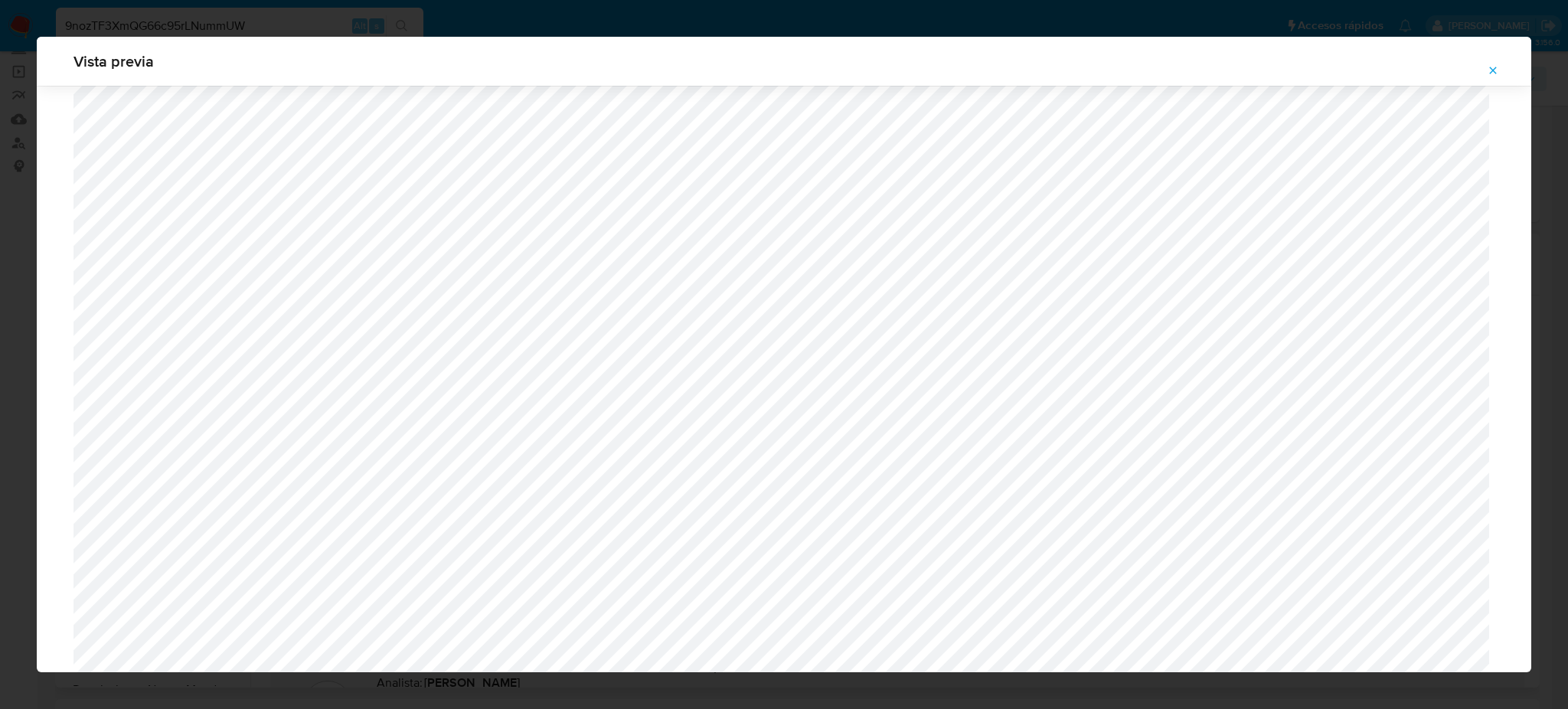
scroll to position [582, 0]
click at [349, 17] on div "Vista previa" at bounding box center [784, 354] width 1568 height 709
click at [1496, 66] on icon "Attachment preview" at bounding box center [1493, 71] width 12 height 12
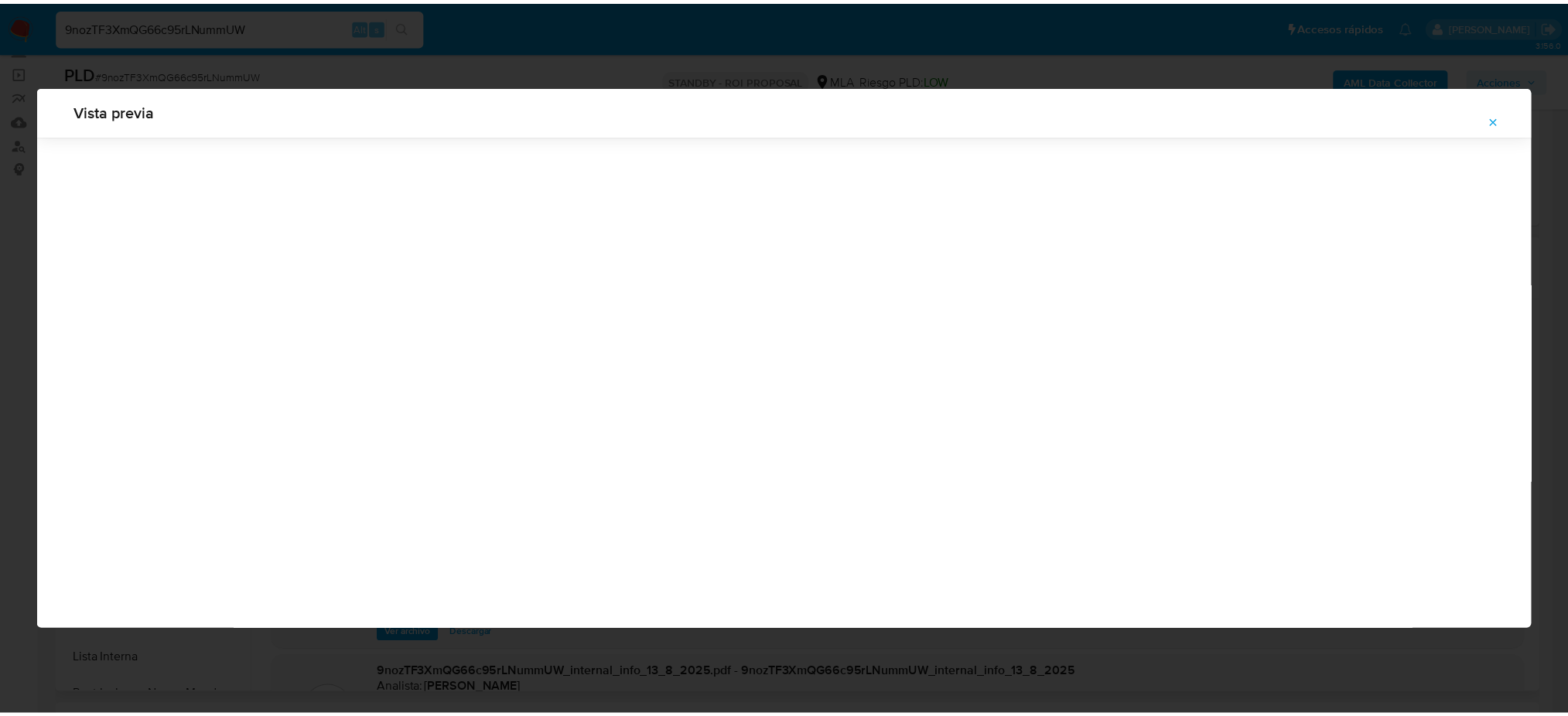
scroll to position [0, 0]
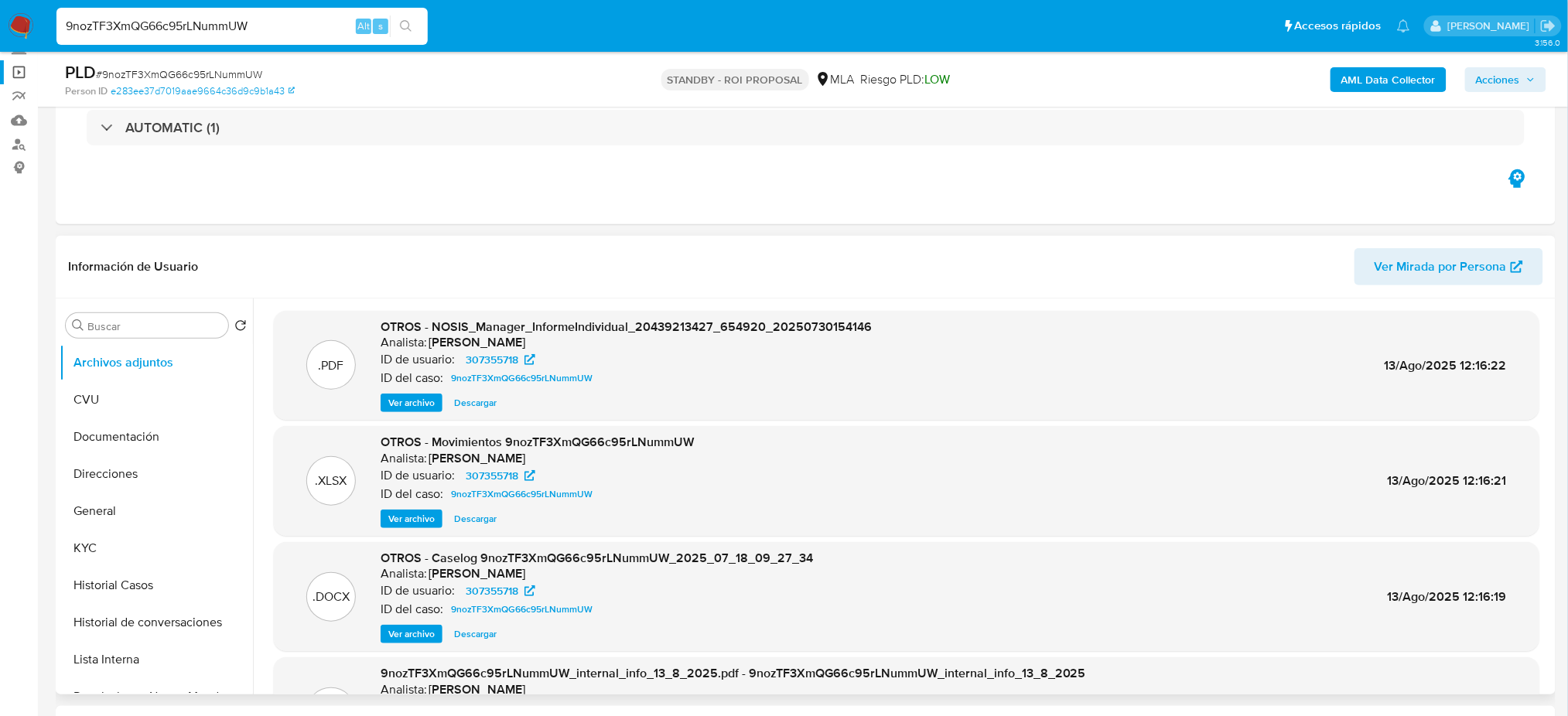
drag, startPoint x: 255, startPoint y: 26, endPoint x: 0, endPoint y: 60, distance: 257.3
paste input "Fbvl1gg4DLMD8XnwXfzpDsKI"
type input "Fbvl1gg4DLMD8XnwXfzpDsKI"
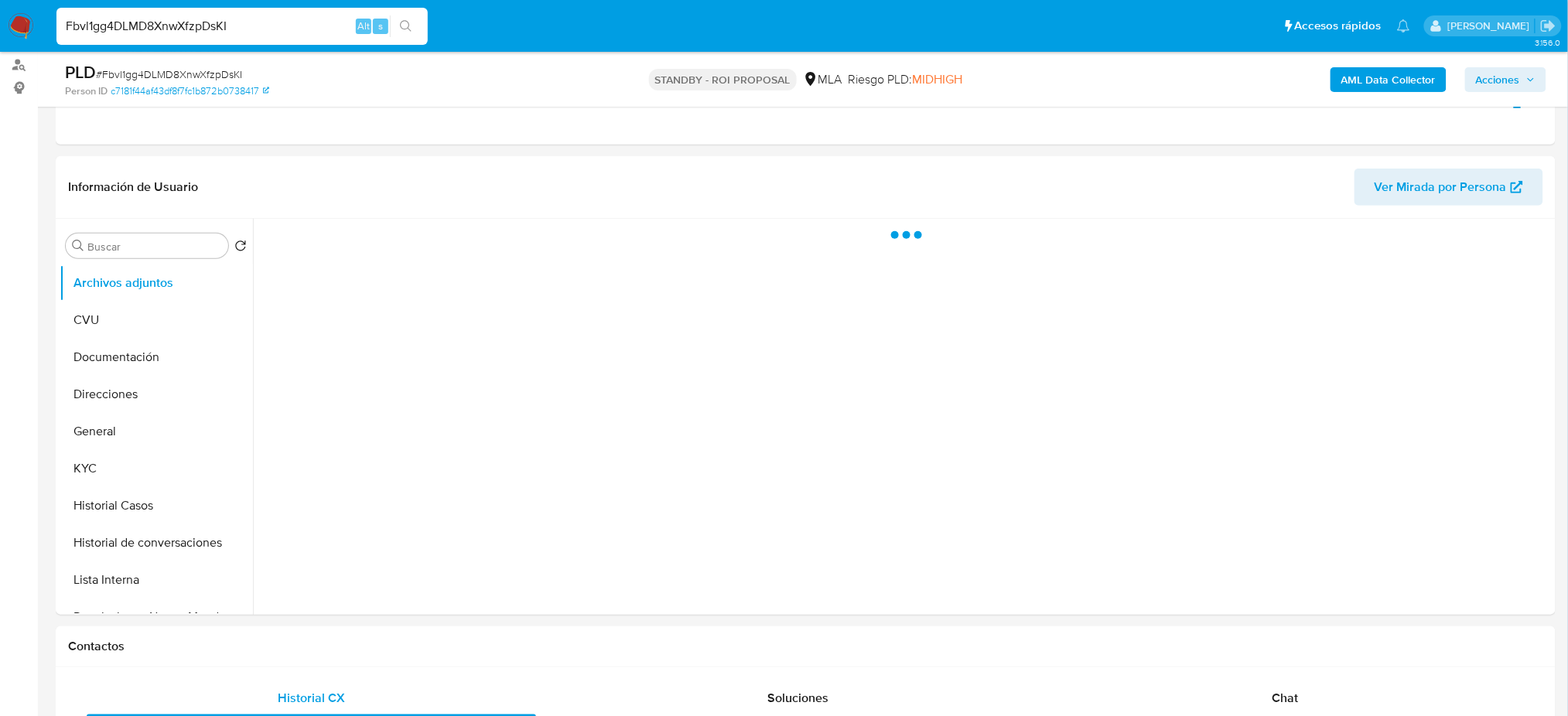
scroll to position [206, 0]
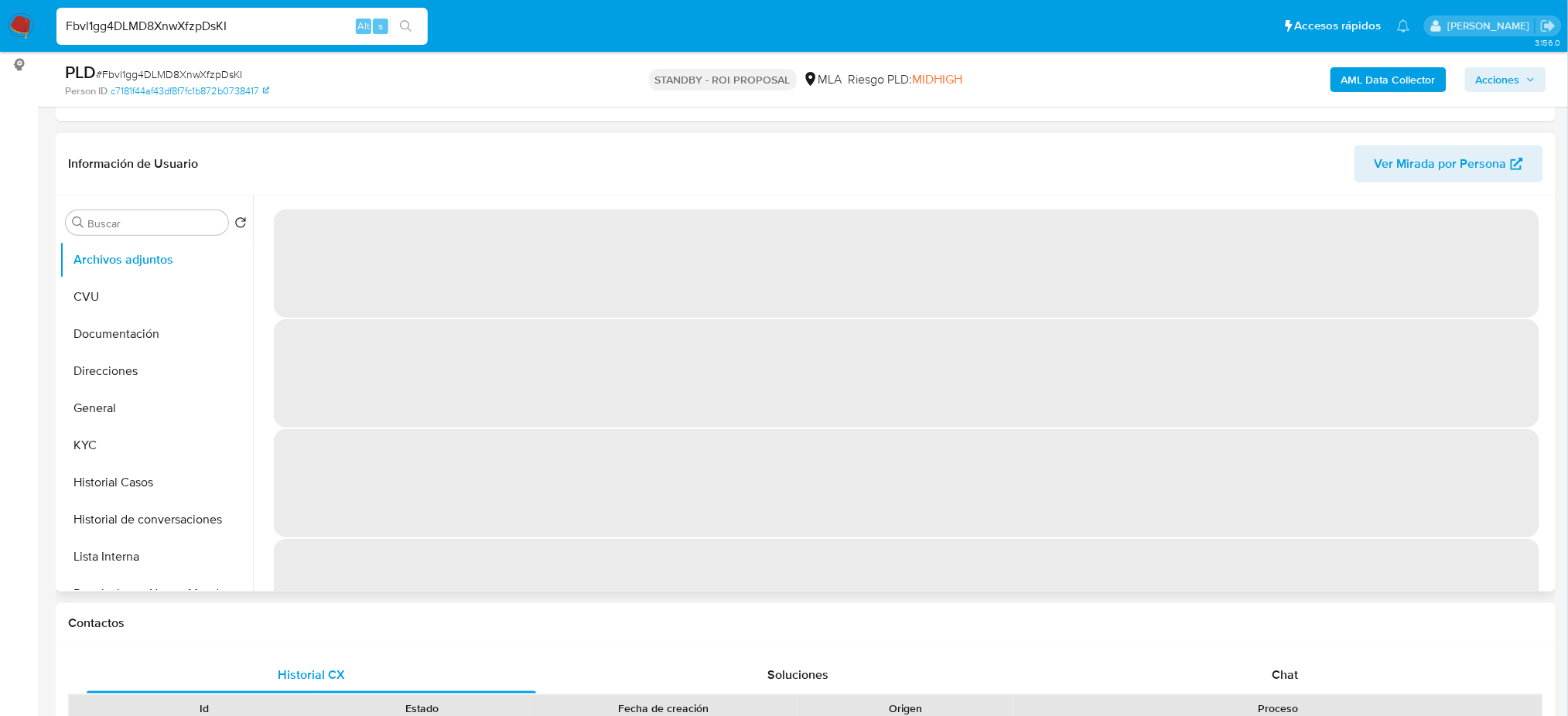
select select "10"
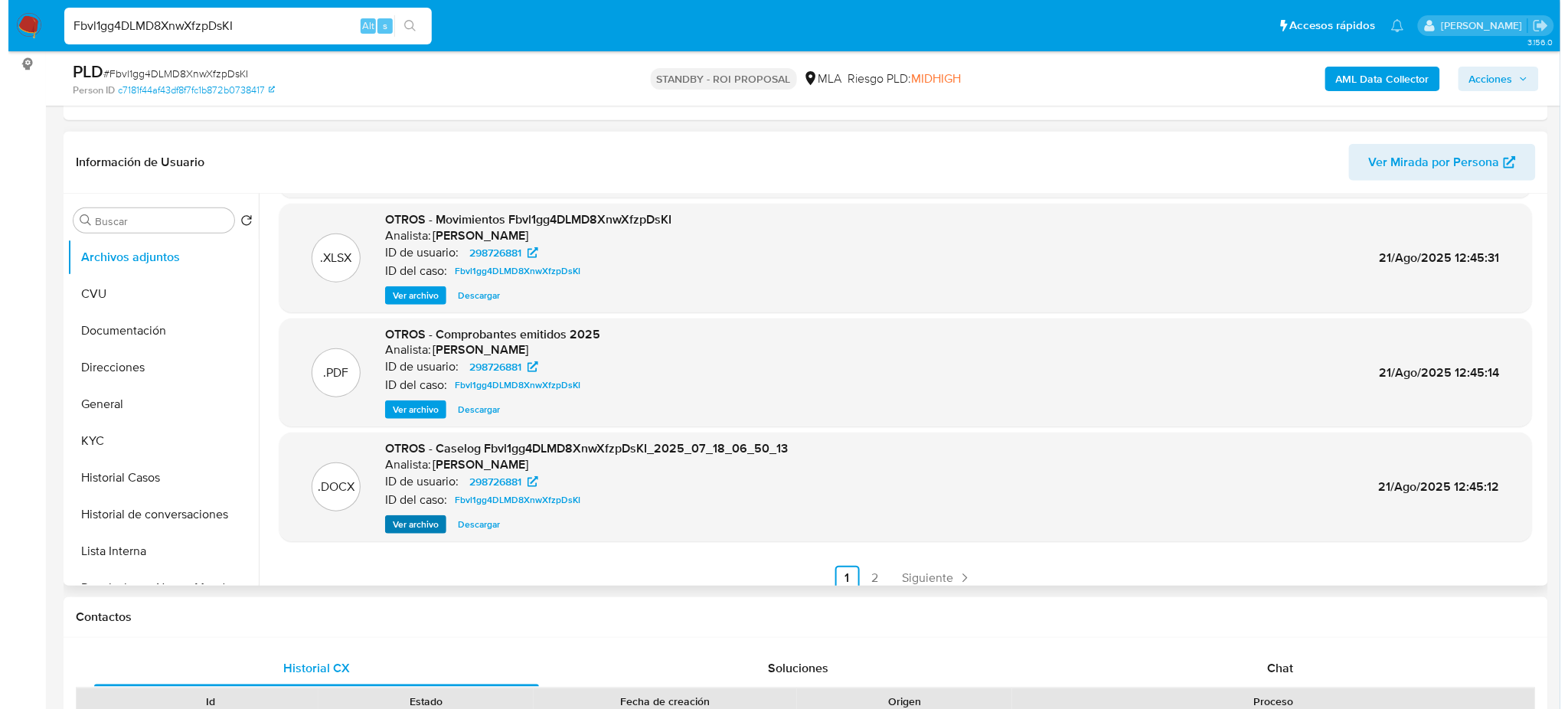
scroll to position [129, 0]
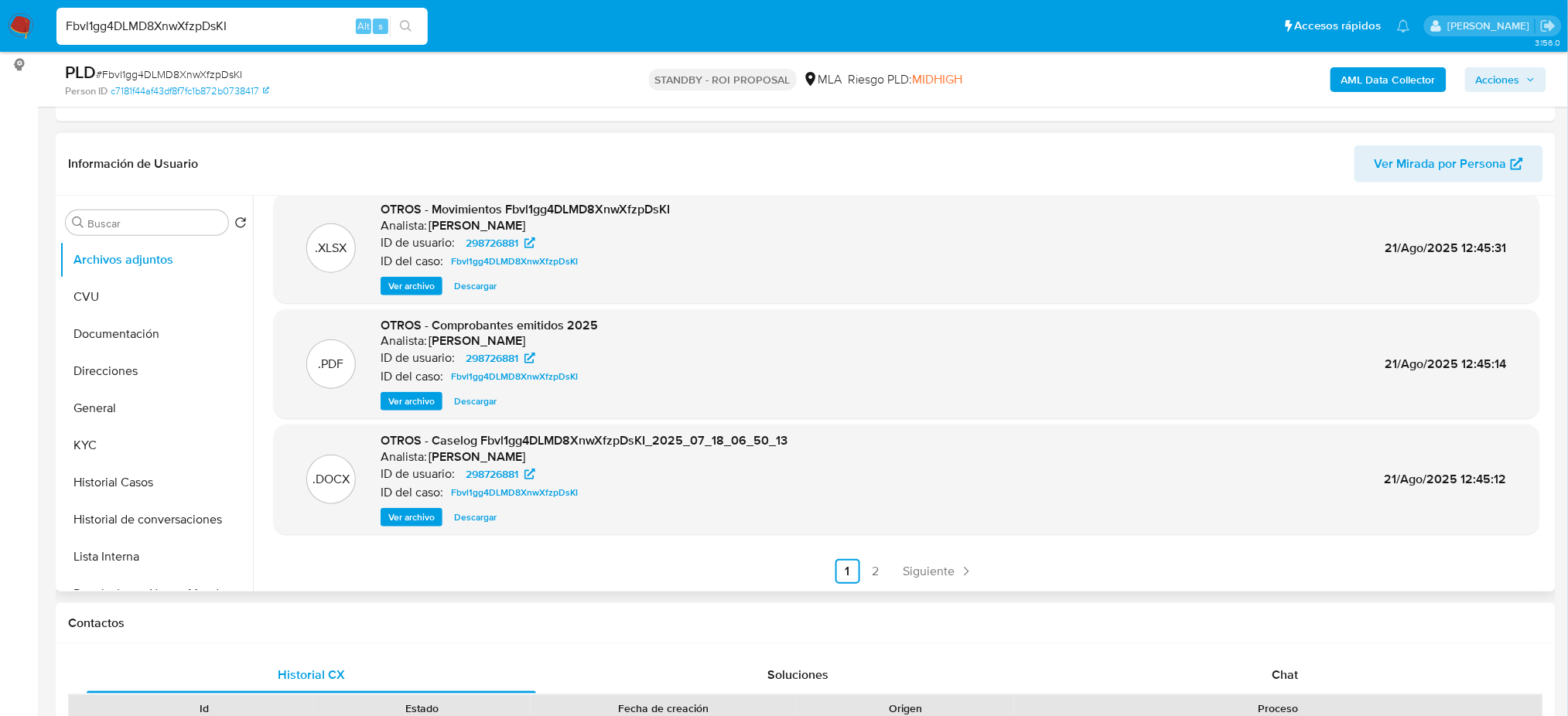
click at [410, 516] on span "Ver archivo" at bounding box center [411, 518] width 47 height 16
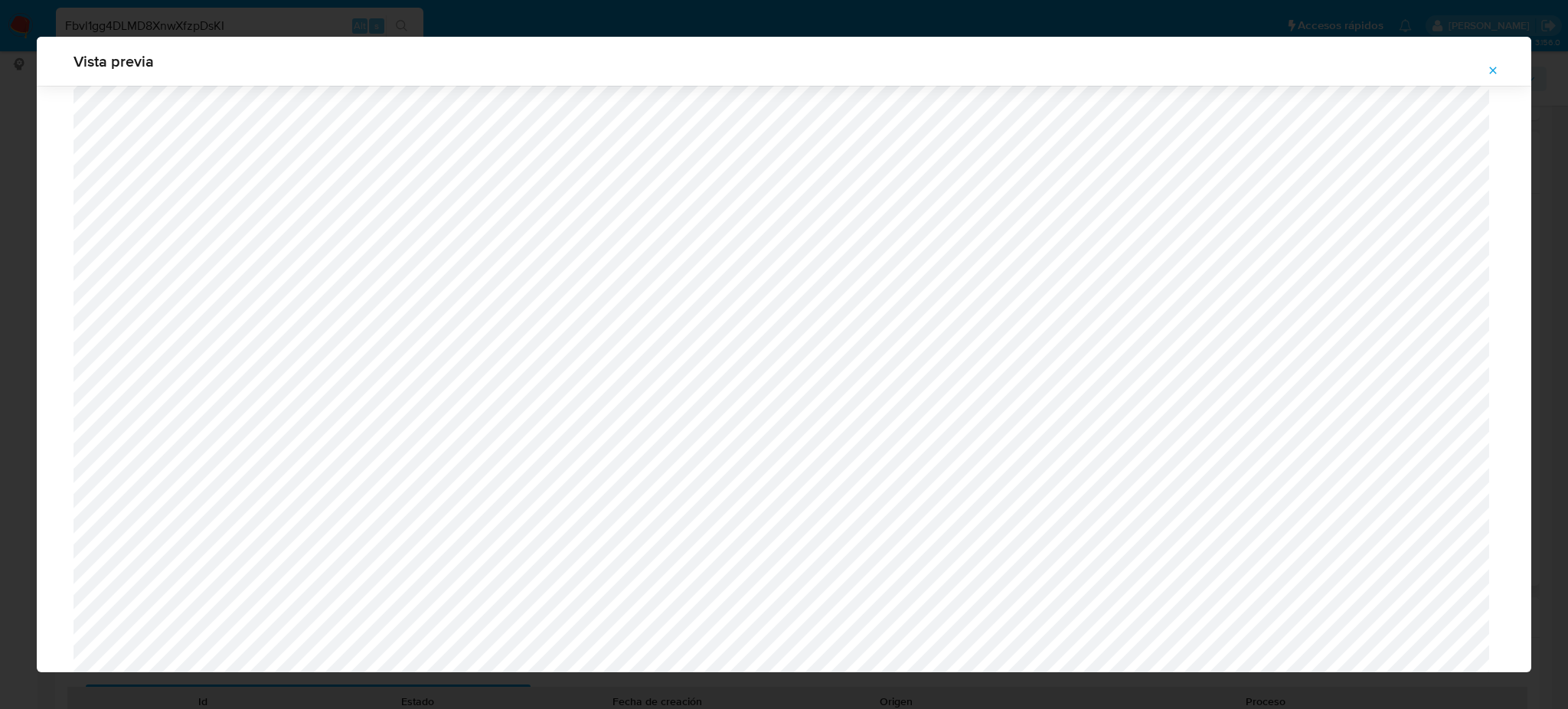
scroll to position [1093, 0]
click at [1499, 69] on icon "Attachment preview" at bounding box center [1493, 71] width 12 height 12
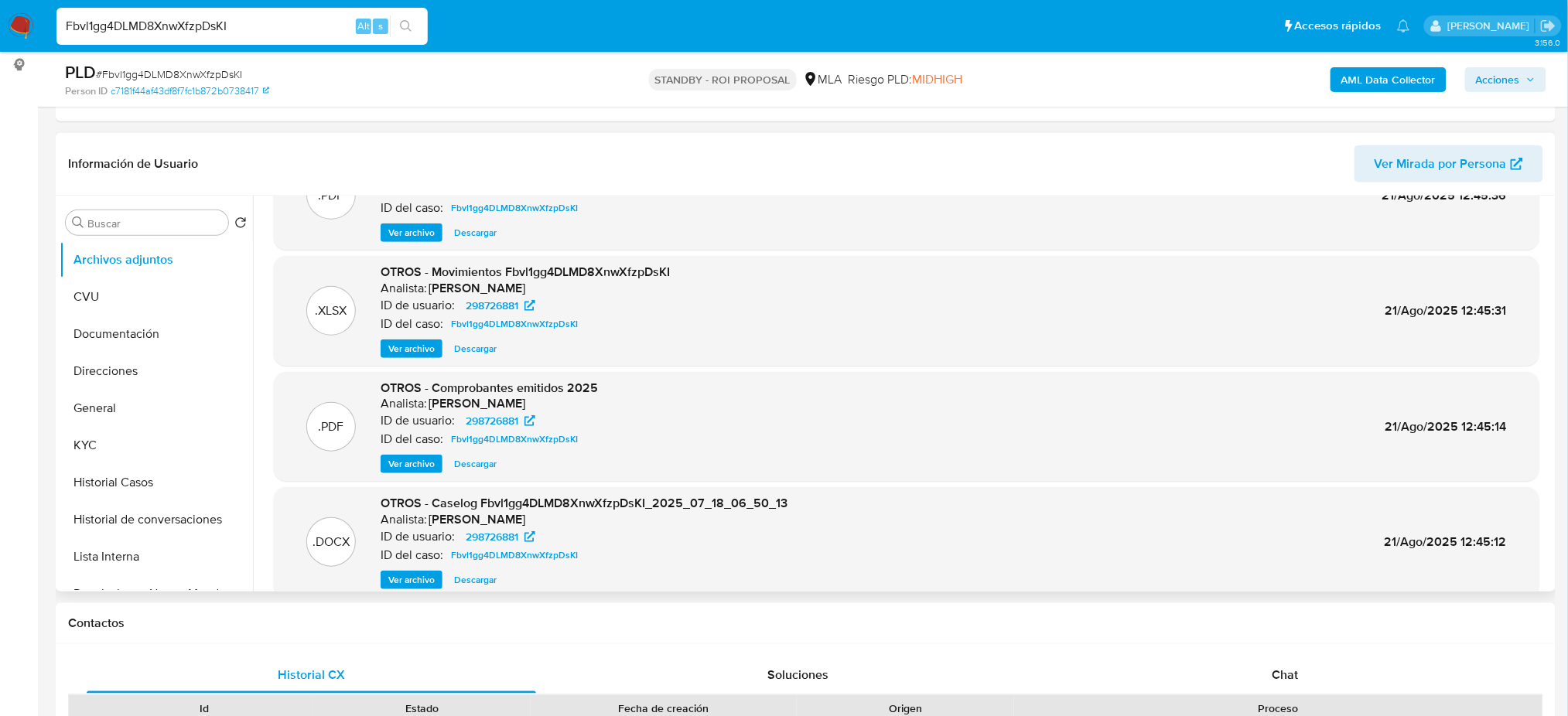
scroll to position [103, 0]
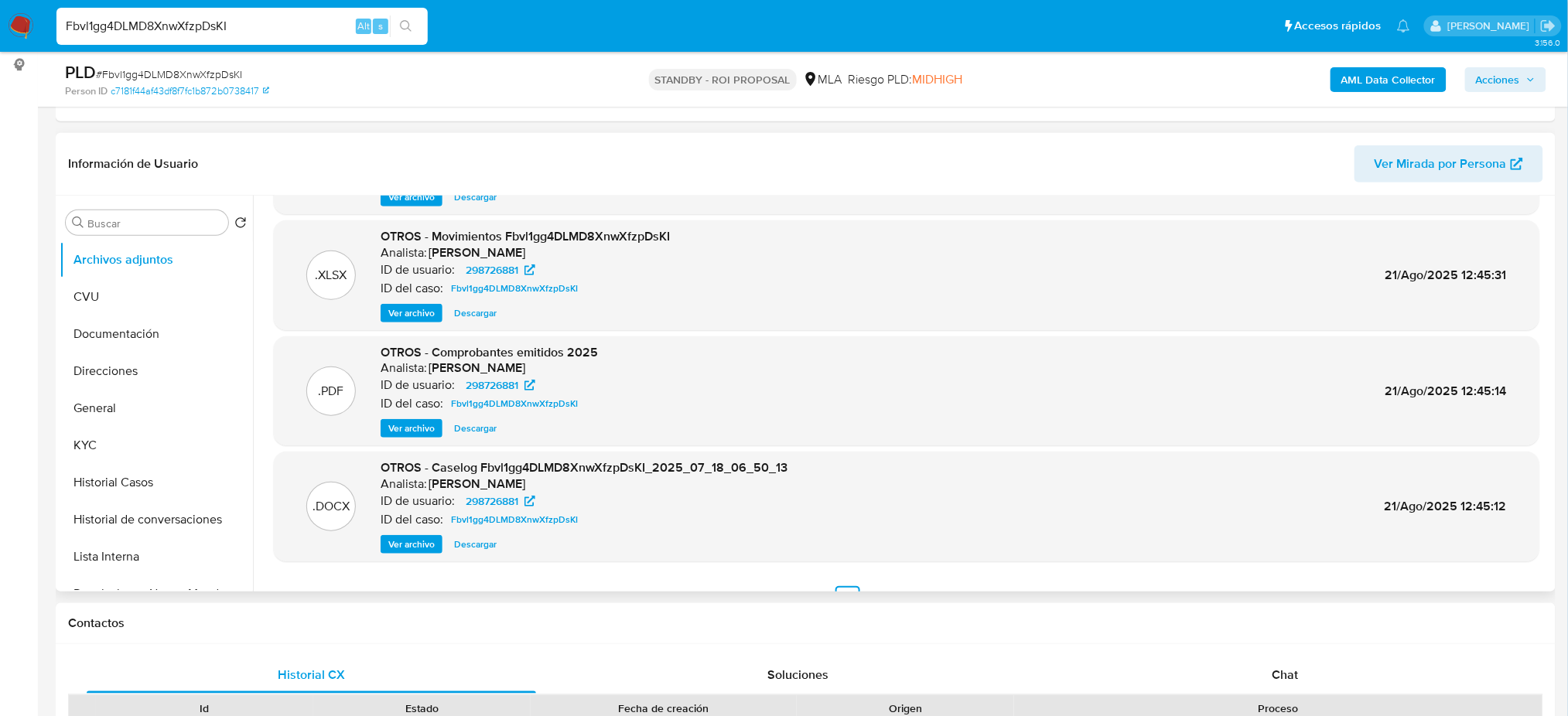
click at [419, 421] on span "Ver archivo" at bounding box center [411, 429] width 47 height 16
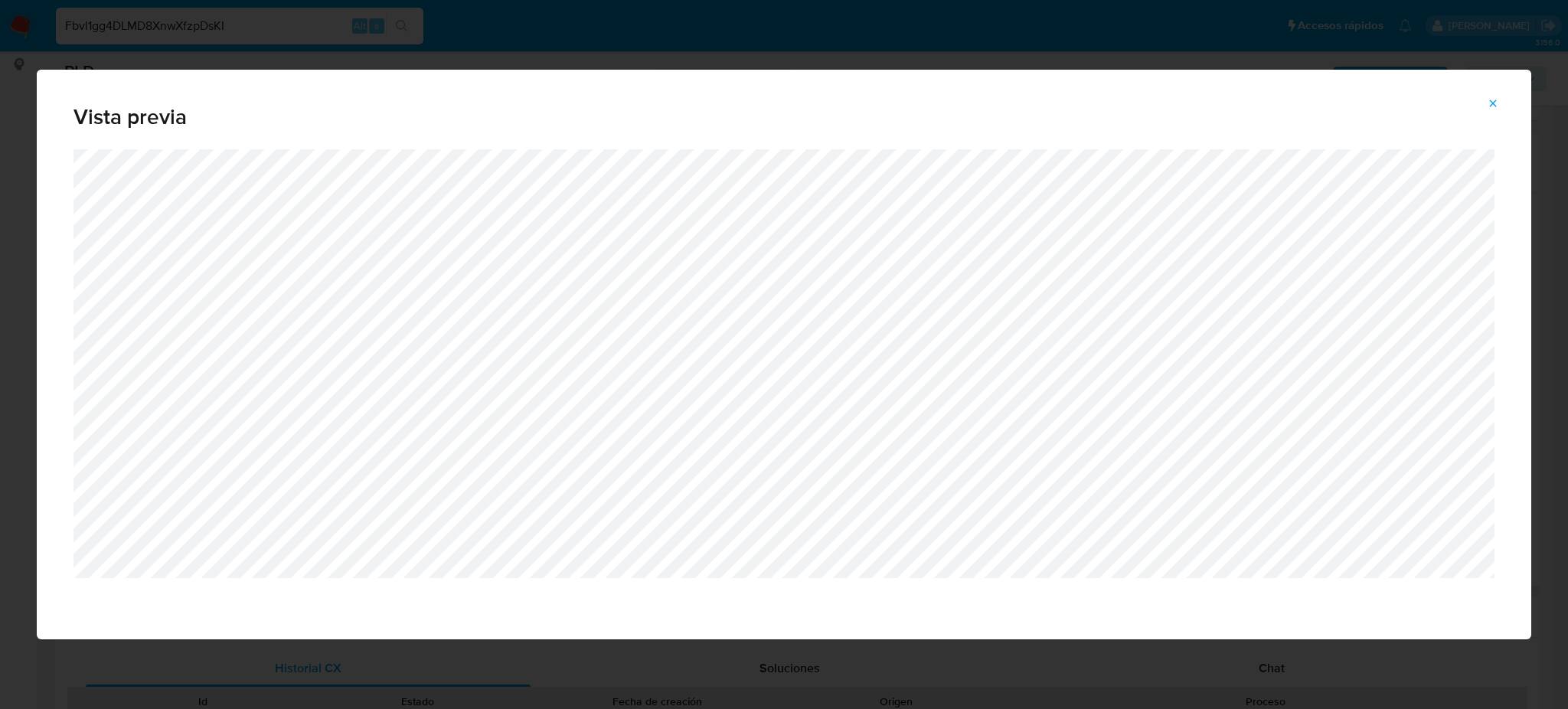
click at [1496, 114] on span "Attachment preview" at bounding box center [1493, 103] width 12 height 22
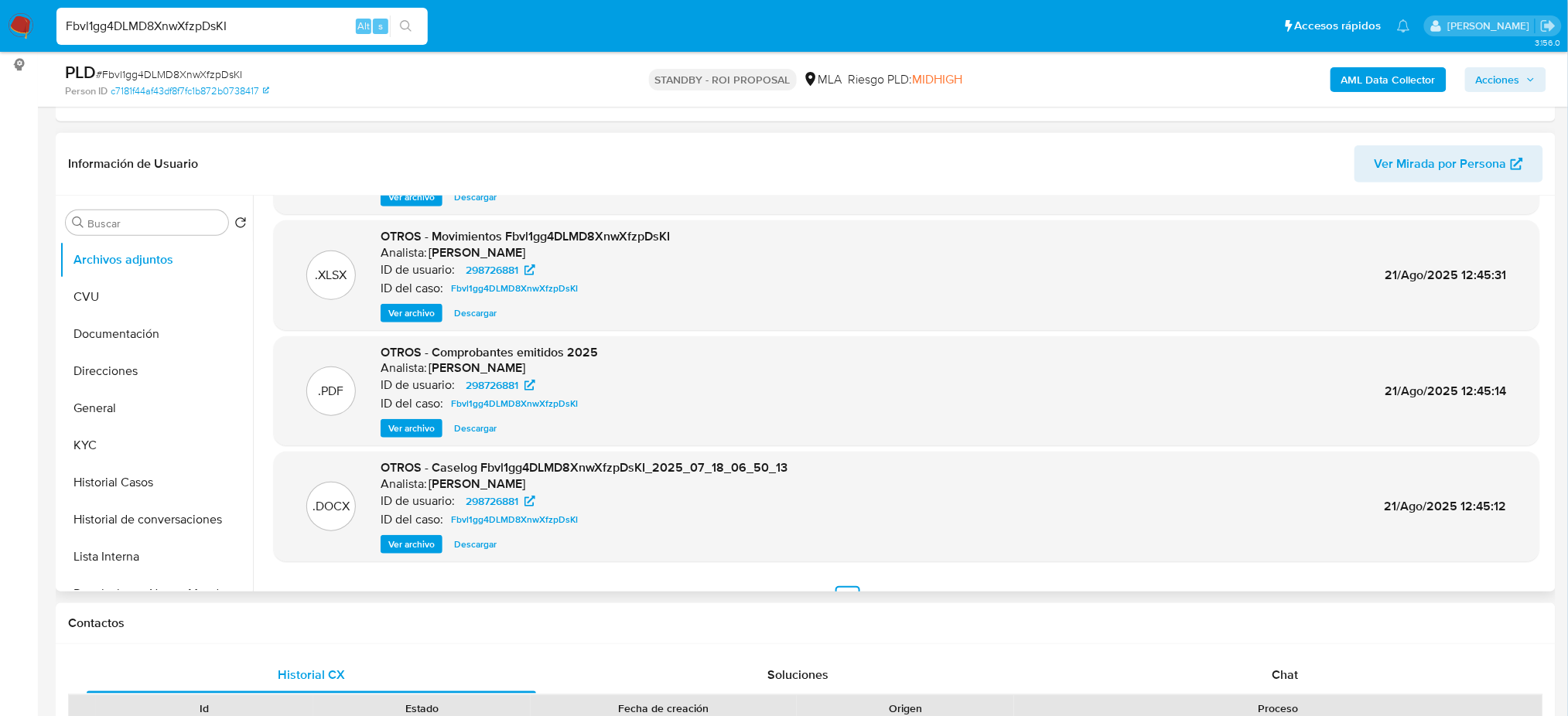
drag, startPoint x: 273, startPoint y: 28, endPoint x: 0, endPoint y: 41, distance: 273.3
click at [0, 41] on nav "Pausado Ver notificaciones Fbvl1gg4DLMD8XnwXfzpDsKI Alt s Accesos rápidos Presi…" at bounding box center [784, 26] width 1568 height 52
paste input "KI8VOq5ijOs9w9quGL3VPjPd"
type input "KI8VOq5ijOs9w9quGL3VPjPd"
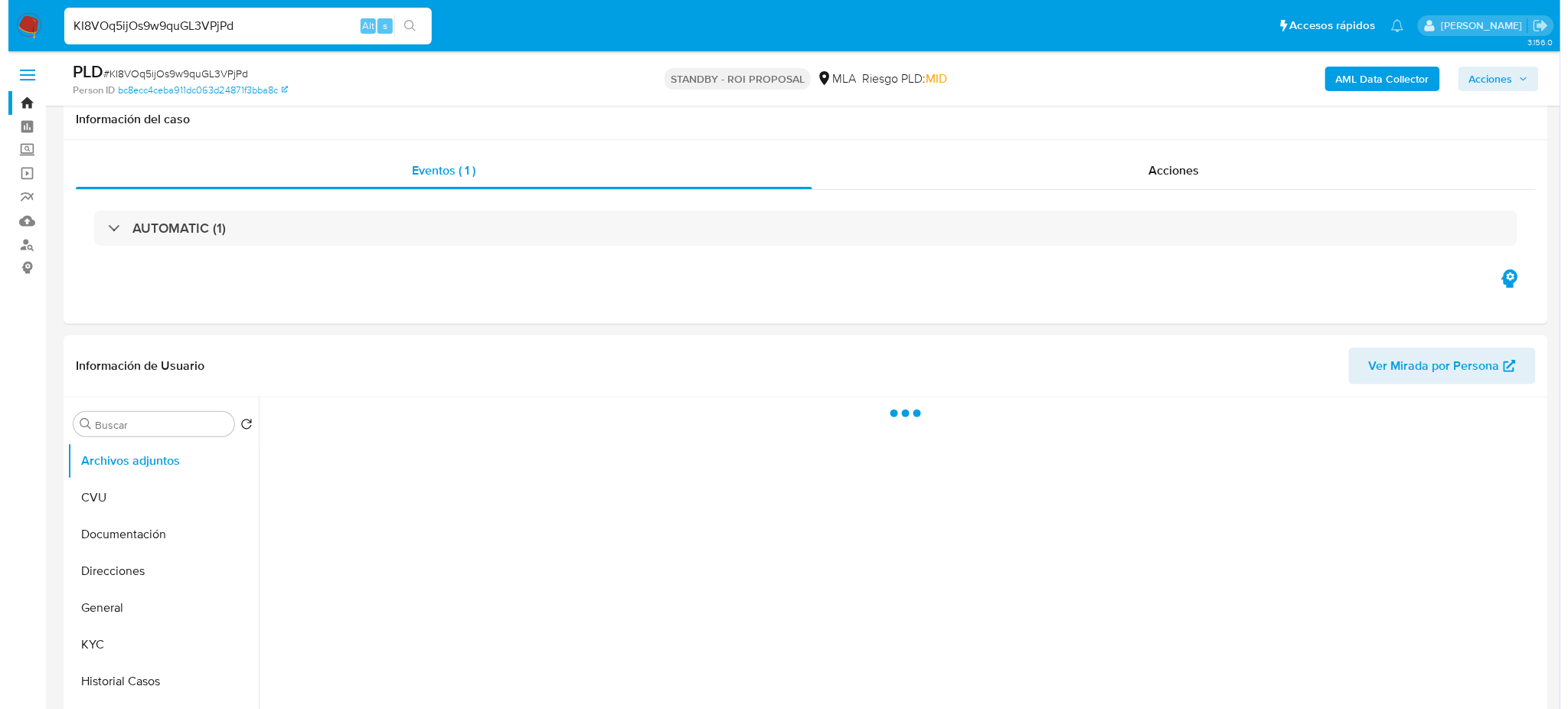
scroll to position [204, 0]
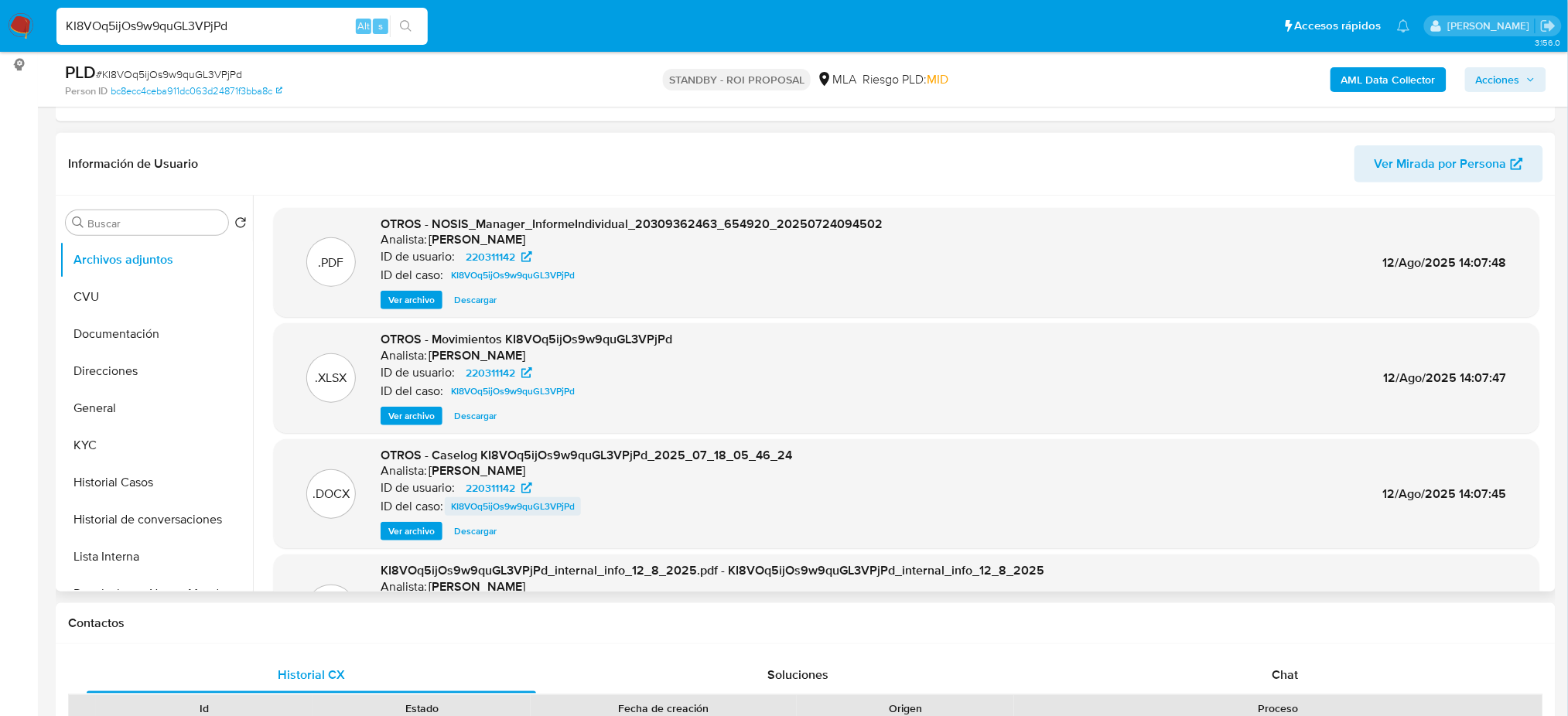
select select "10"
click at [410, 525] on span "Ver archivo" at bounding box center [411, 532] width 47 height 16
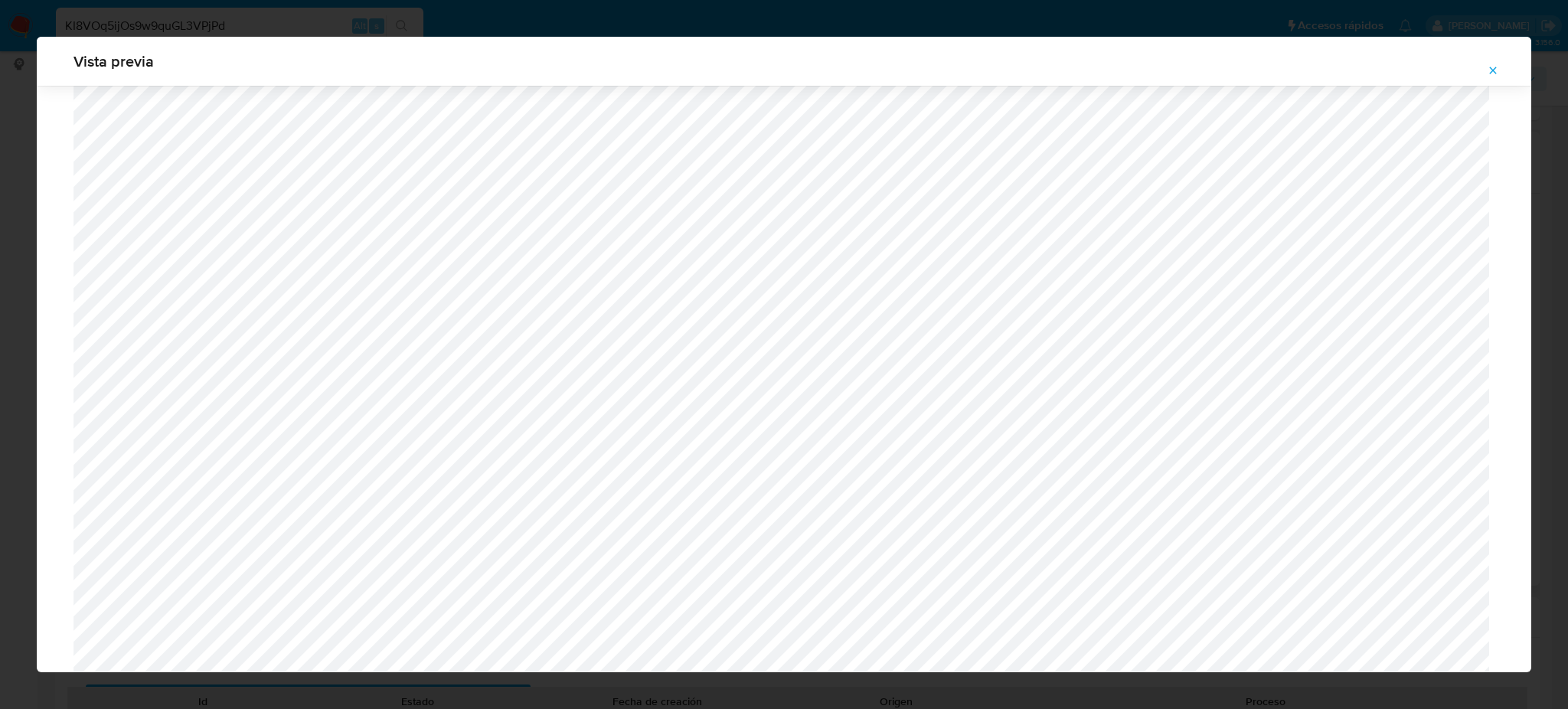
scroll to position [787, 0]
click at [1484, 66] on button "Attachment preview" at bounding box center [1493, 71] width 34 height 24
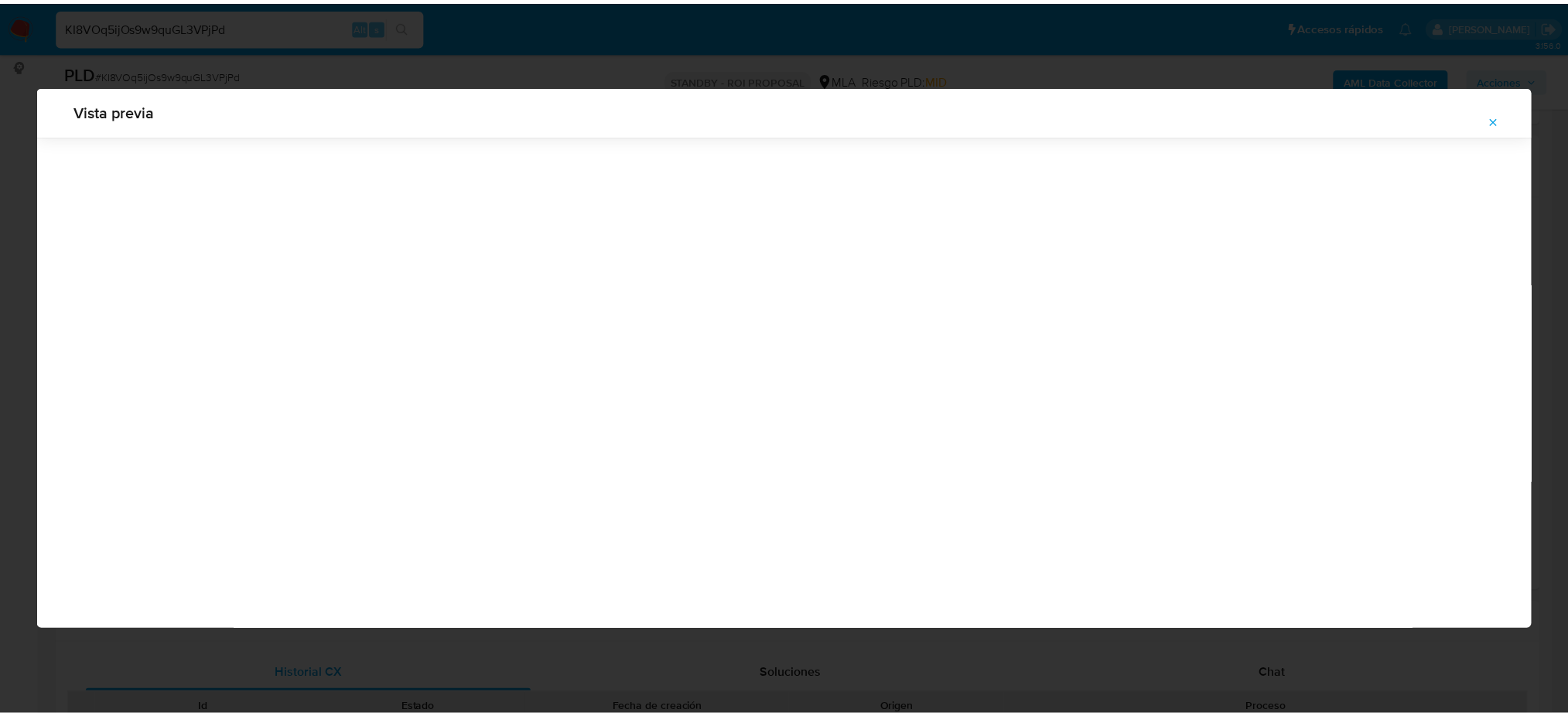
scroll to position [0, 0]
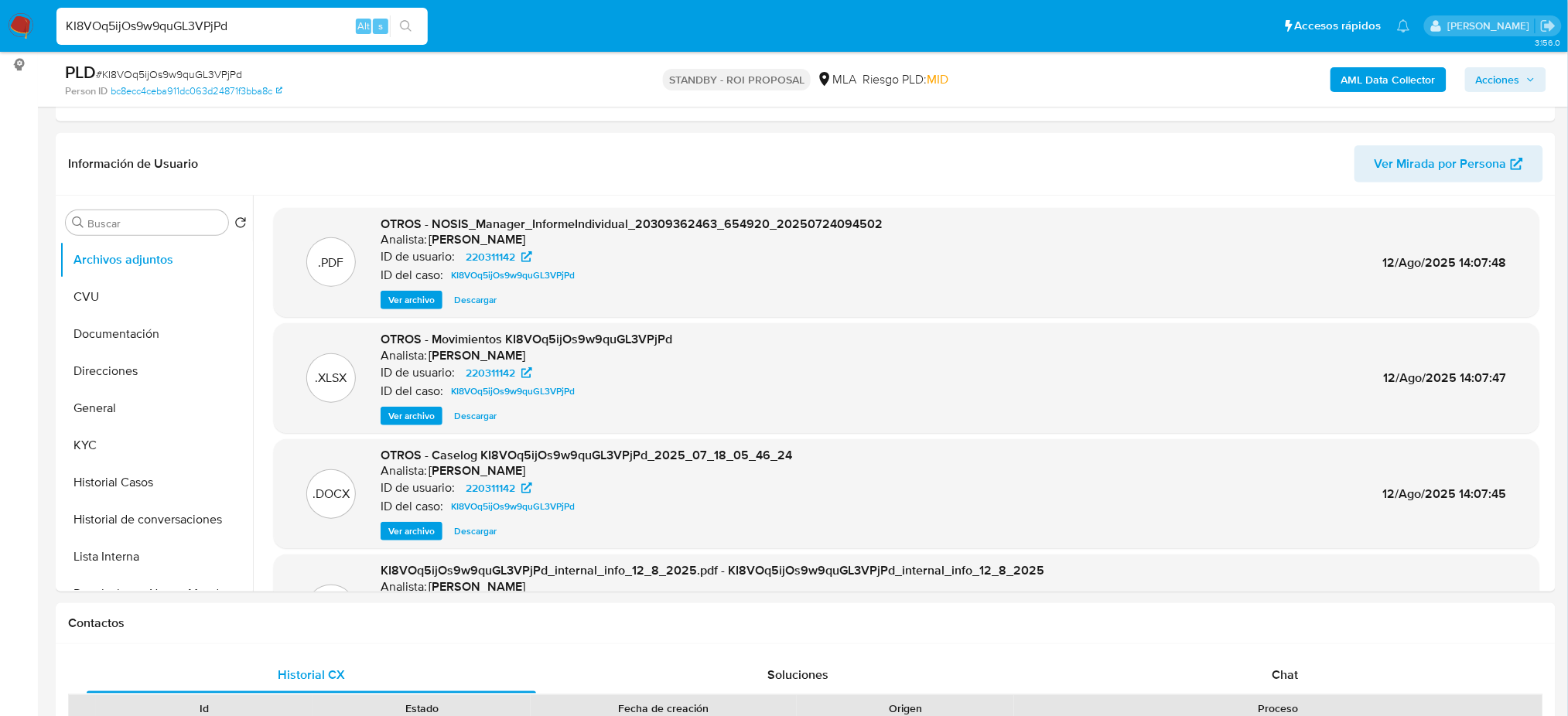
drag, startPoint x: 149, startPoint y: 21, endPoint x: 0, endPoint y: 35, distance: 149.7
click at [0, 35] on nav "Pausado Ver notificaciones KI8VOq5ijOs9w9quGL3VPjPd Alt s Accesos rápidos Presi…" at bounding box center [784, 26] width 1568 height 52
paste input "FDZ3XK7aqD20Rx1Rl25qgLc0"
type input "FDZ3XK7aqD20Rx1Rl25qgLc0"
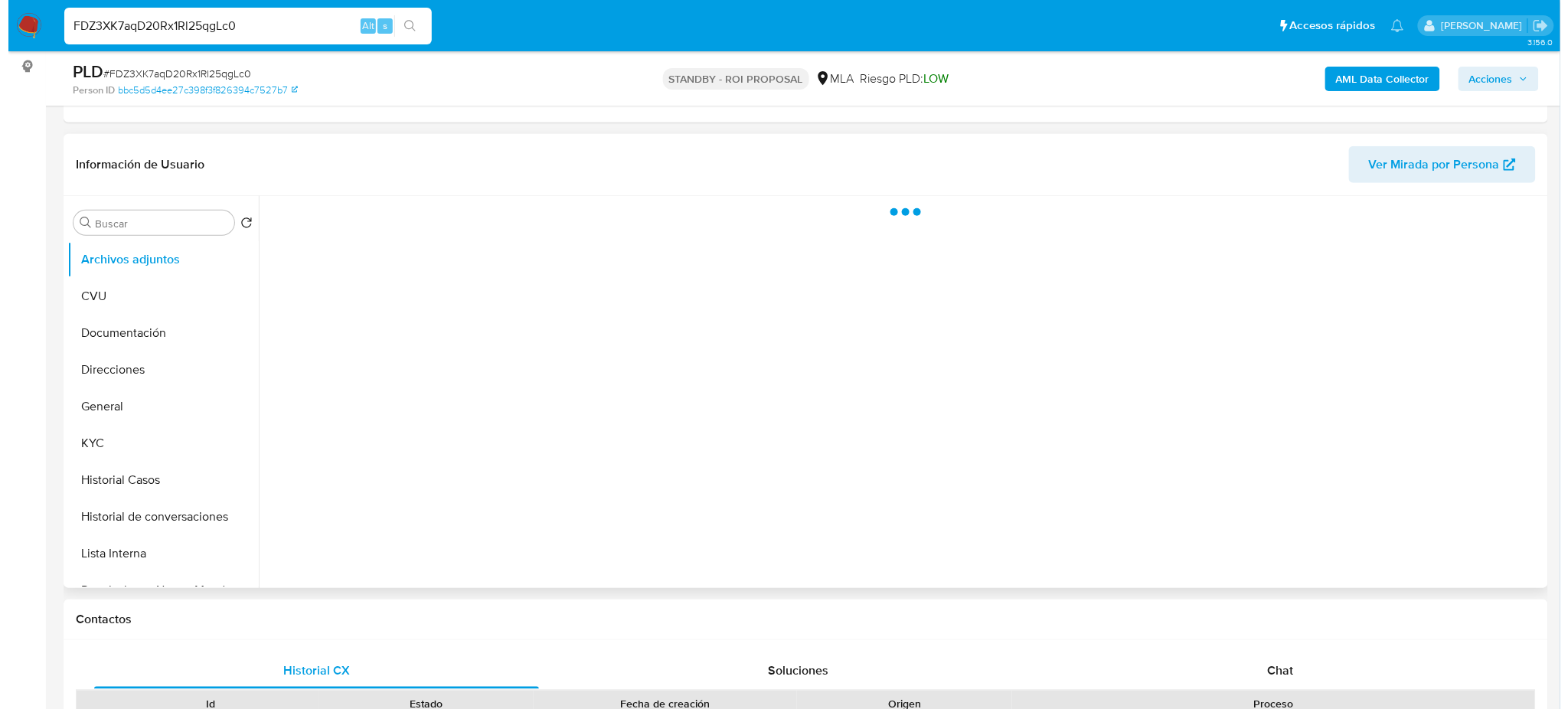
scroll to position [204, 0]
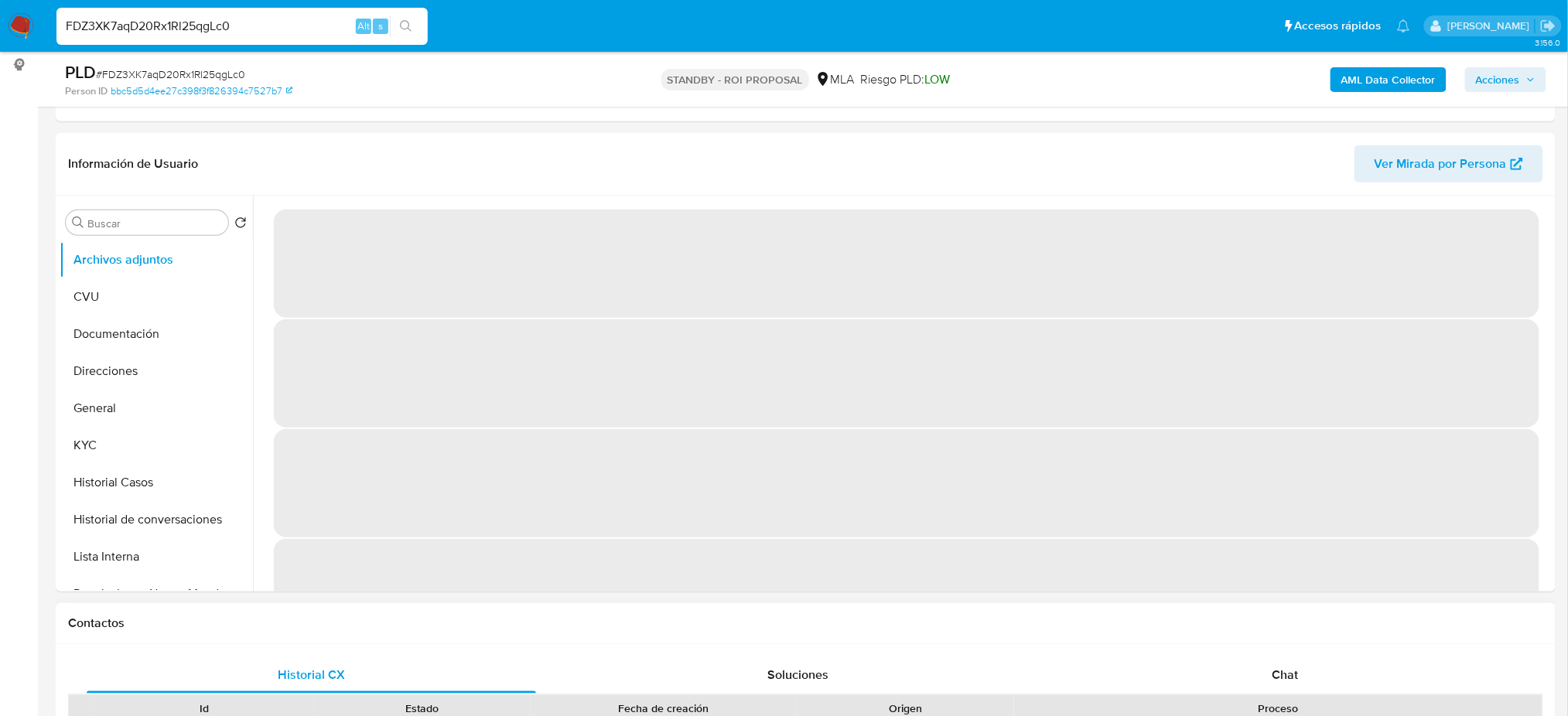
select select "10"
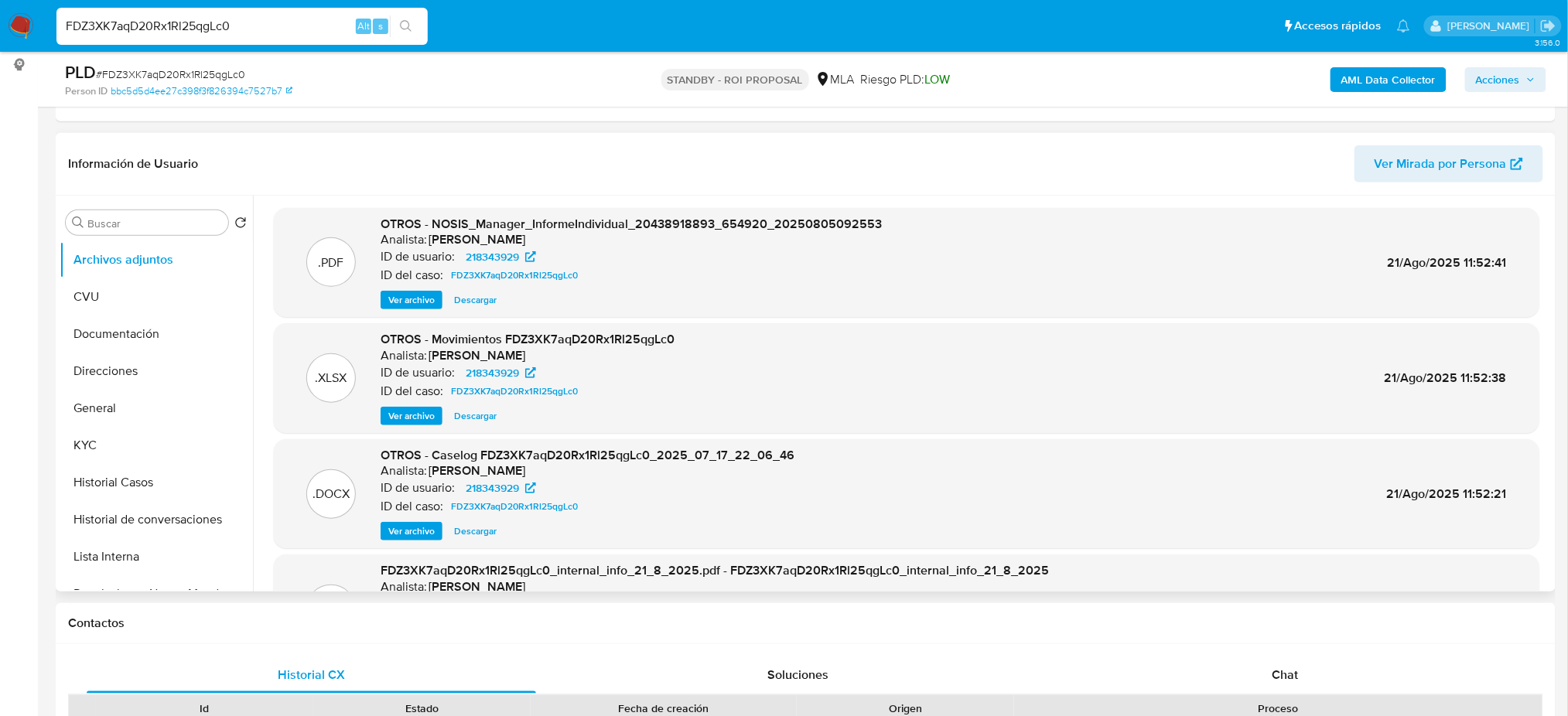
click at [402, 535] on span "Ver archivo" at bounding box center [411, 532] width 47 height 16
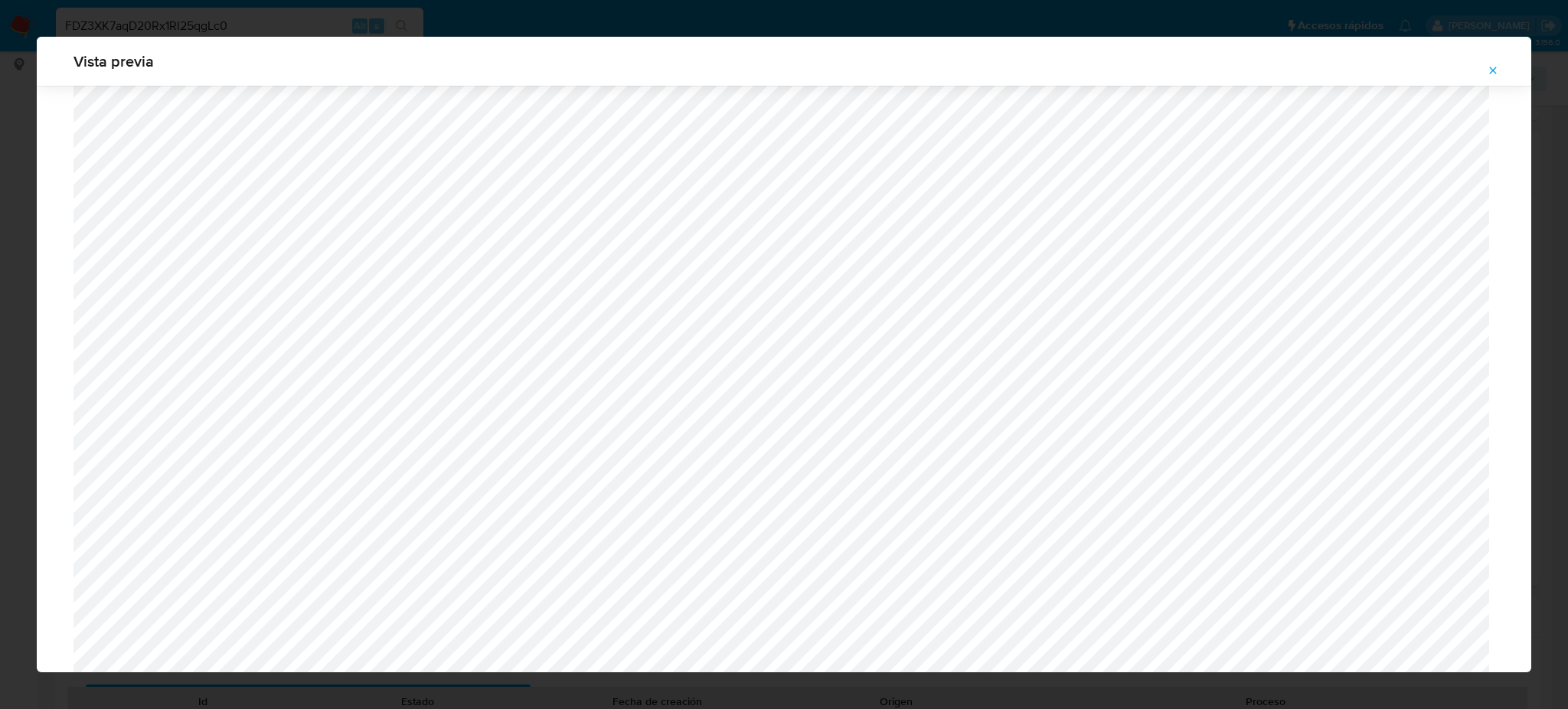
scroll to position [889, 0]
click at [1490, 67] on icon "Attachment preview" at bounding box center [1494, 70] width 7 height 7
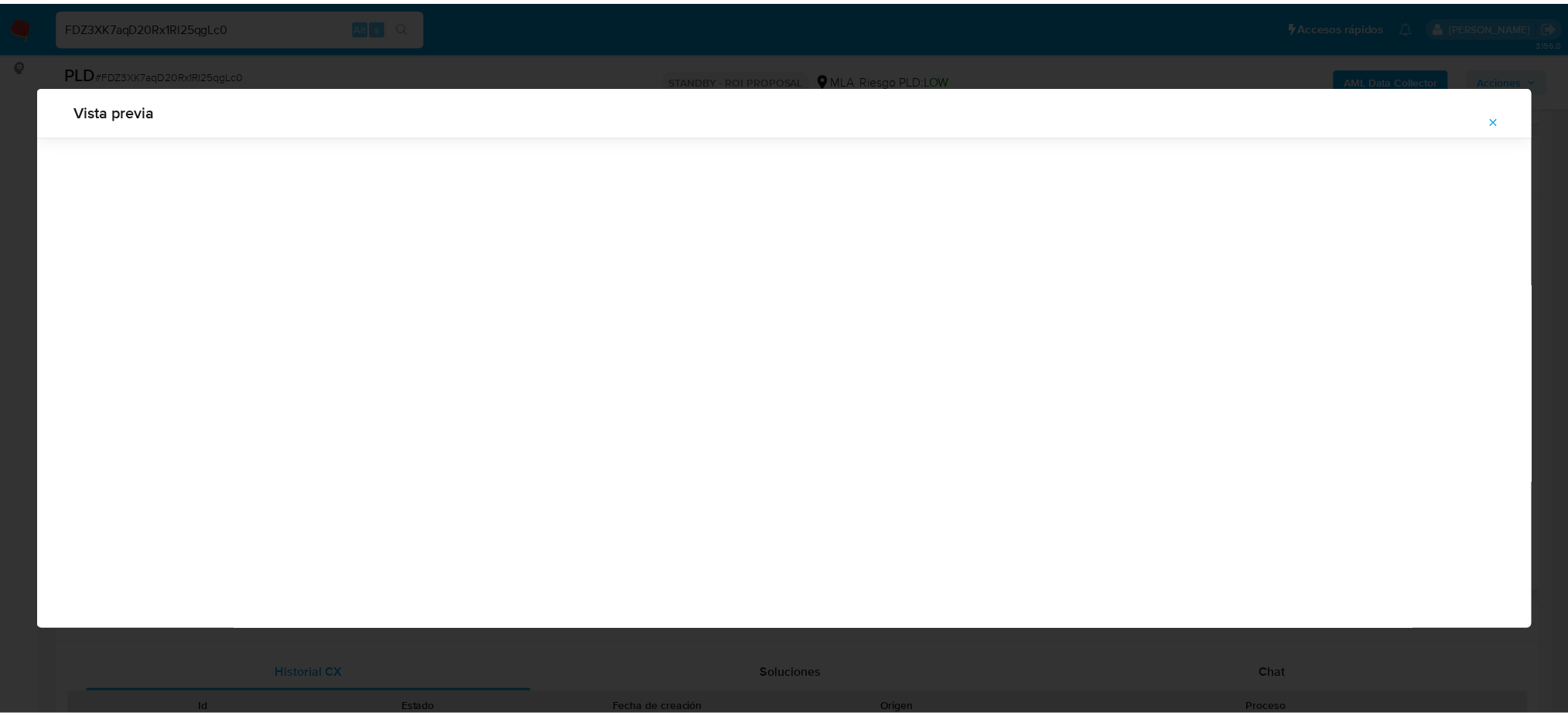
scroll to position [0, 0]
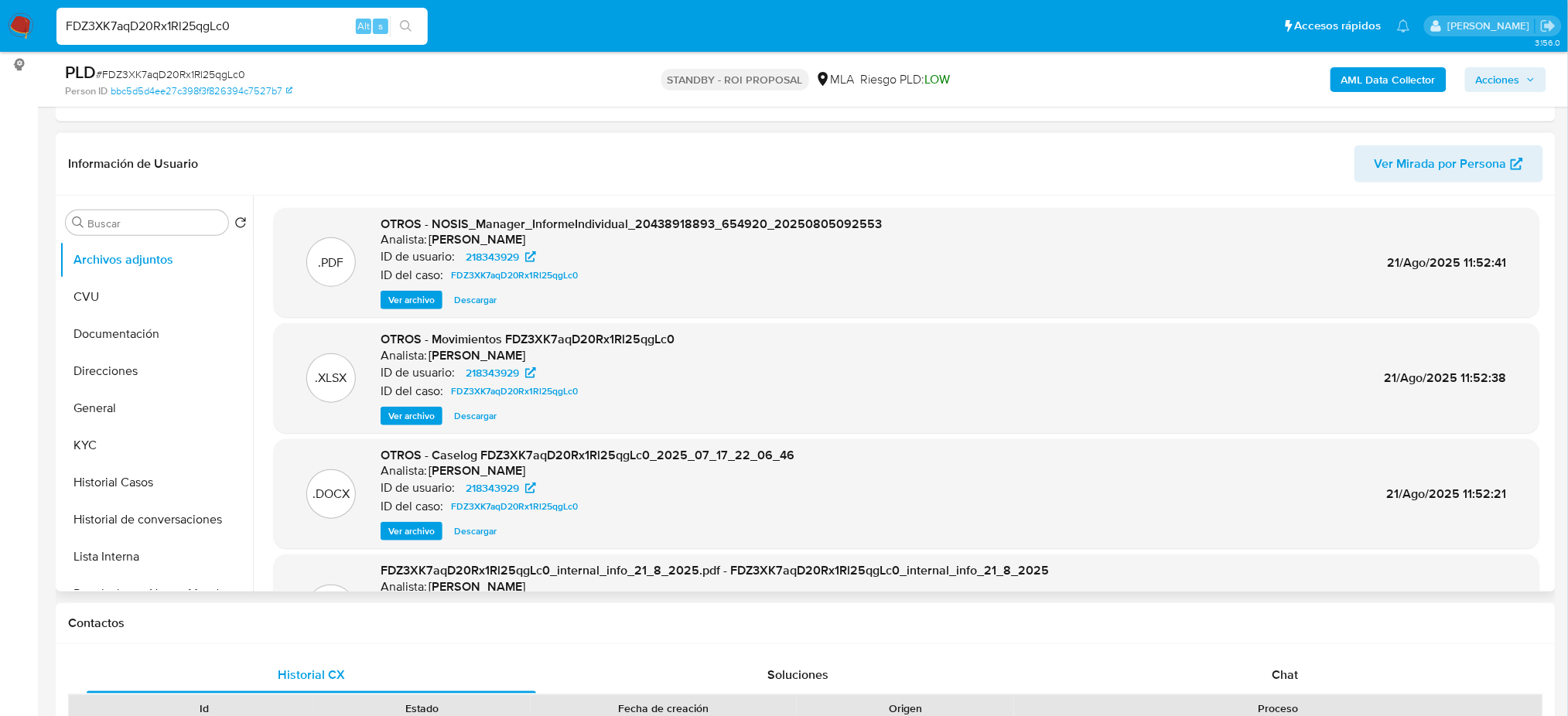
click at [20, 28] on img at bounding box center [21, 26] width 26 height 26
